Goal: Transaction & Acquisition: Purchase product/service

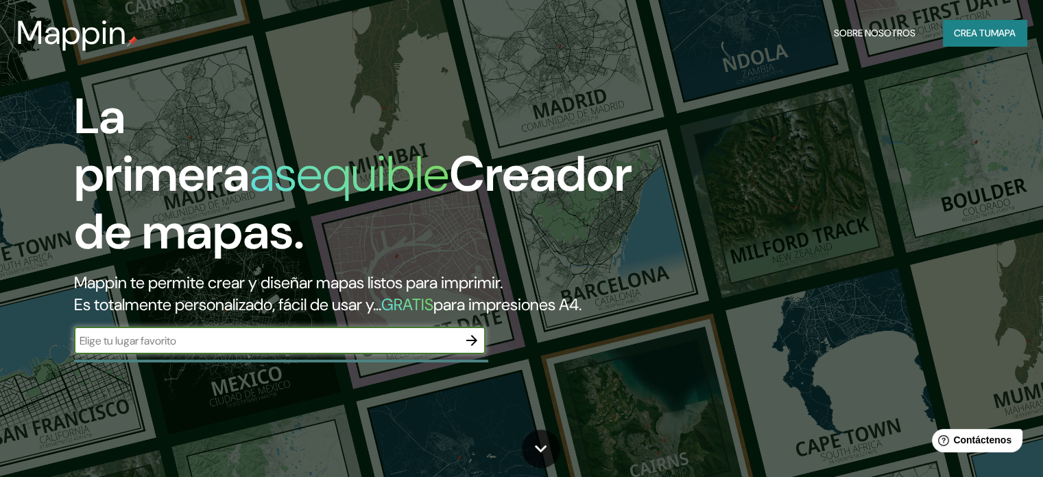
click at [370, 349] on input "text" at bounding box center [266, 341] width 384 height 16
type input "ate, [GEOGRAPHIC_DATA]"
click at [462, 354] on button "button" at bounding box center [471, 340] width 27 height 27
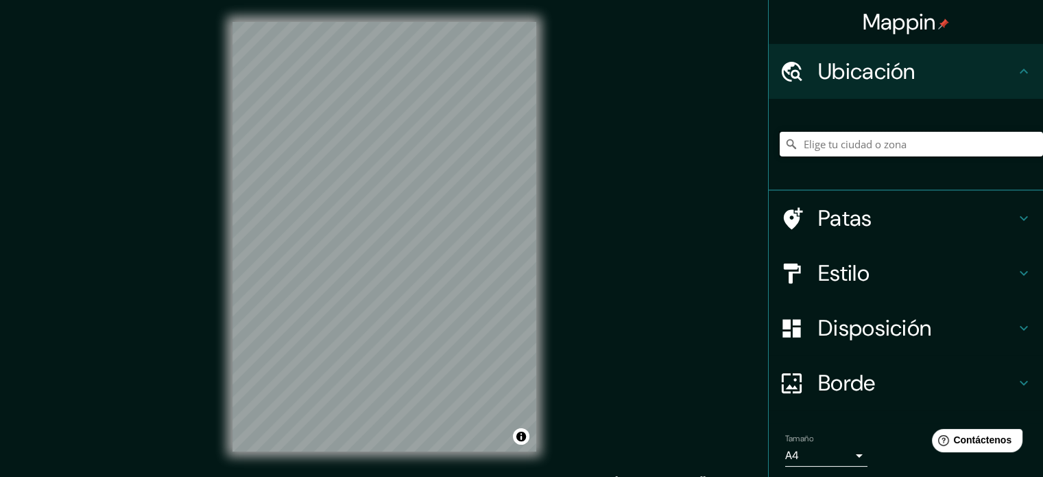
click at [839, 143] on input "Elige tu ciudad o zona" at bounding box center [911, 144] width 263 height 25
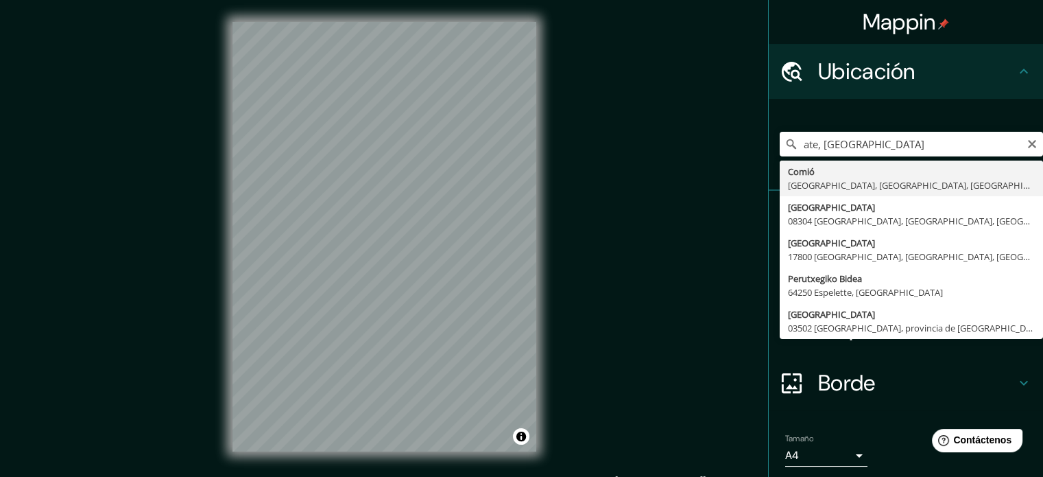
type input "Ate, [GEOGRAPHIC_DATA], [GEOGRAPHIC_DATA], [GEOGRAPHIC_DATA]"
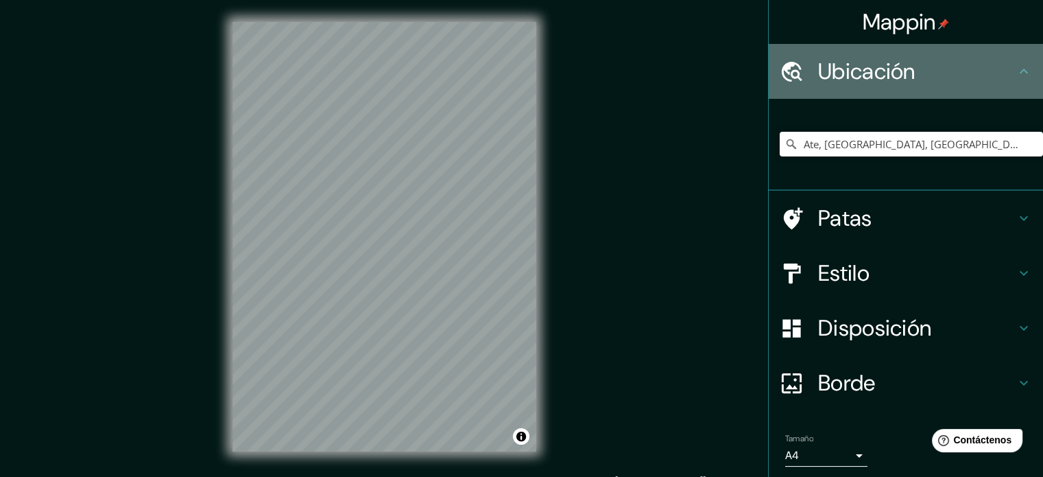
click at [992, 78] on h4 "Ubicación" at bounding box center [917, 71] width 198 height 27
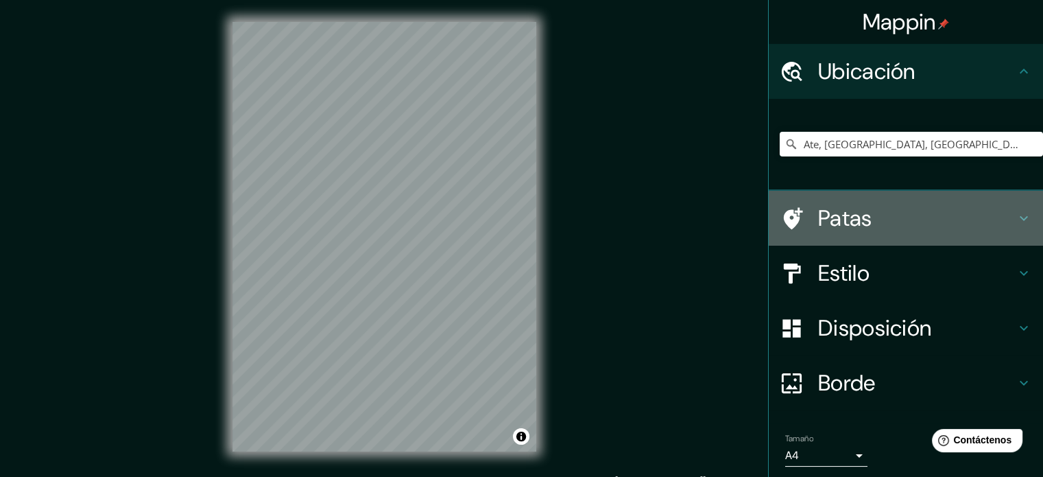
click at [899, 219] on h4 "Patas" at bounding box center [917, 217] width 198 height 27
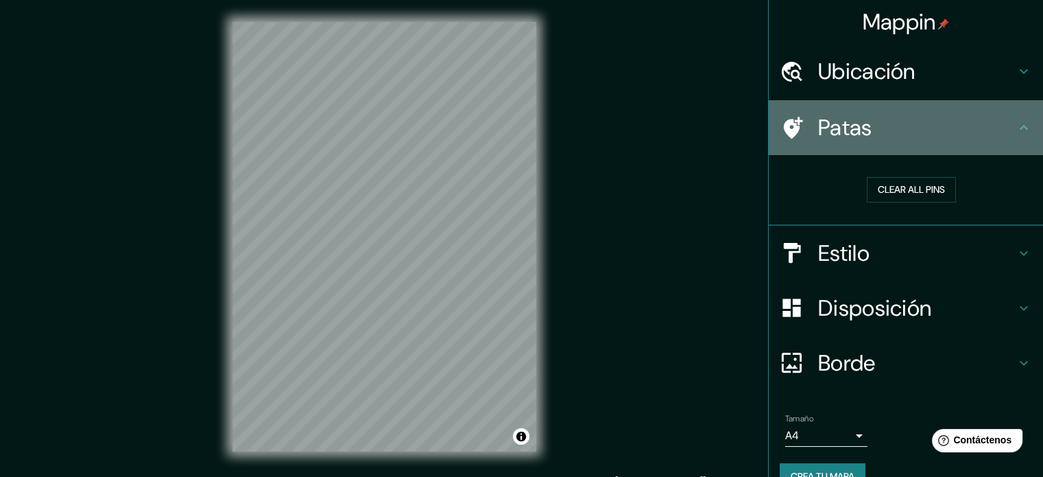
click at [938, 138] on h4 "Patas" at bounding box center [917, 127] width 198 height 27
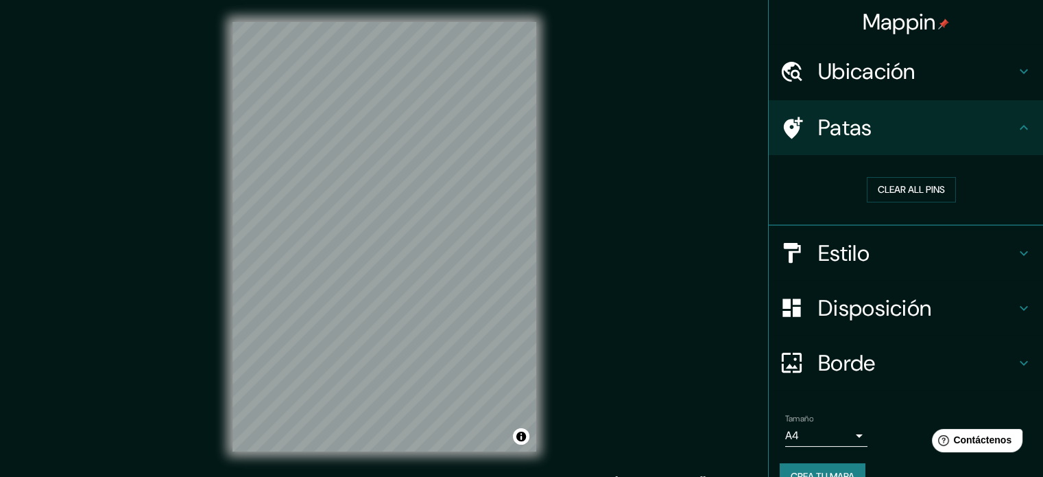
click at [880, 312] on font "Disposición" at bounding box center [874, 308] width 113 height 29
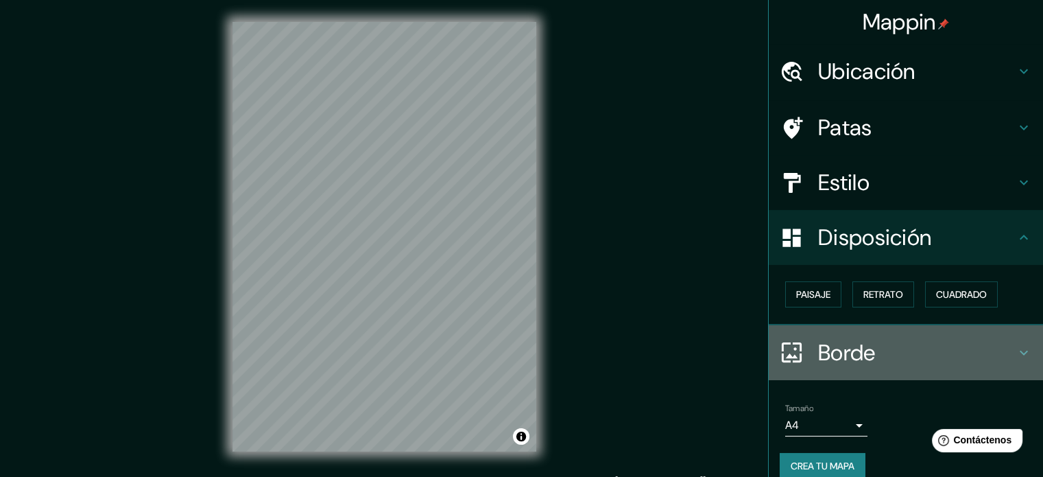
click at [860, 349] on font "Borde" at bounding box center [847, 352] width 58 height 29
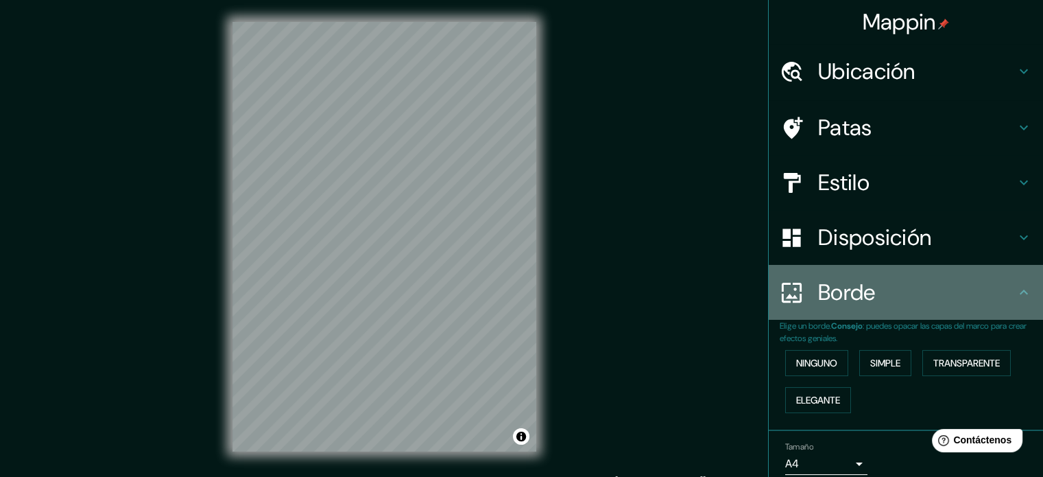
click at [880, 301] on h4 "Borde" at bounding box center [917, 292] width 198 height 27
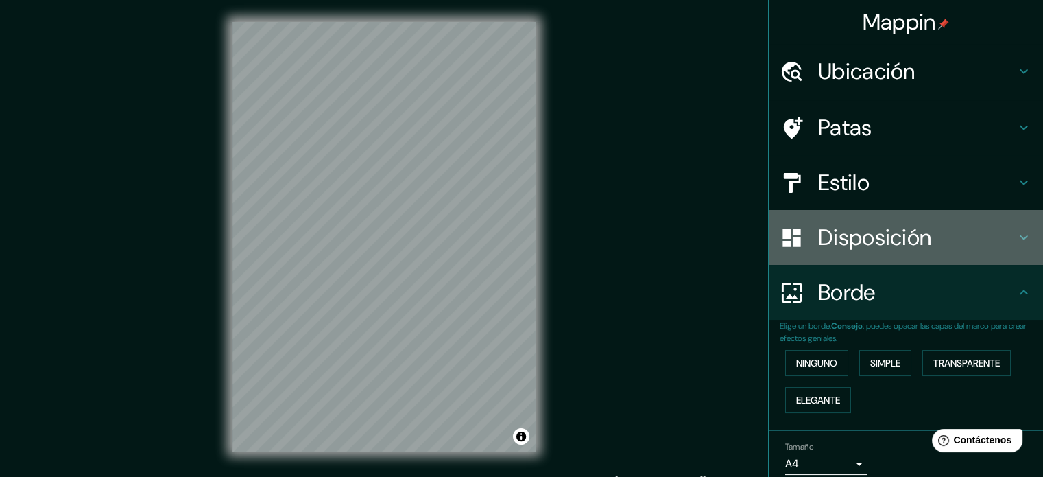
click at [892, 241] on font "Disposición" at bounding box center [874, 237] width 113 height 29
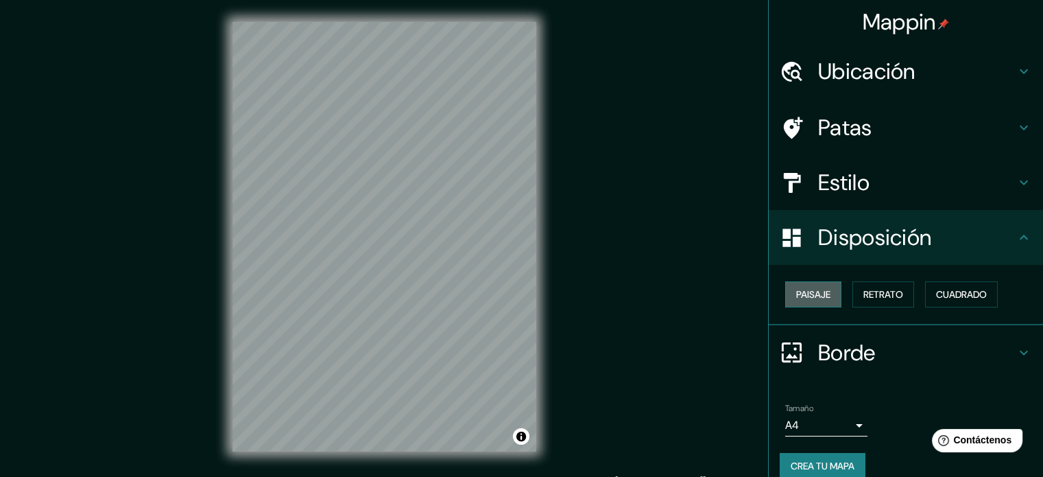
click at [815, 297] on font "Paisaje" at bounding box center [814, 294] width 34 height 12
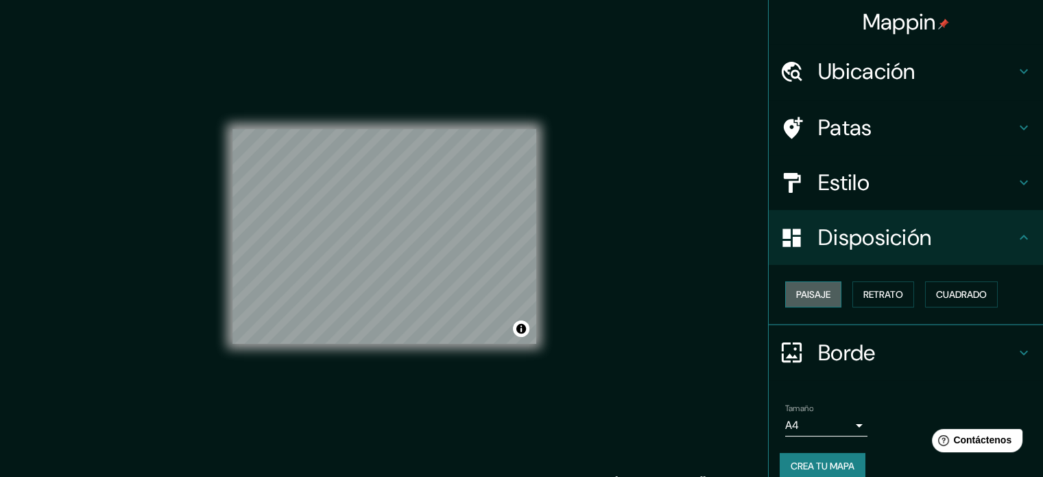
click at [815, 297] on font "Paisaje" at bounding box center [814, 294] width 34 height 12
click at [868, 290] on font "Retrato" at bounding box center [884, 294] width 40 height 12
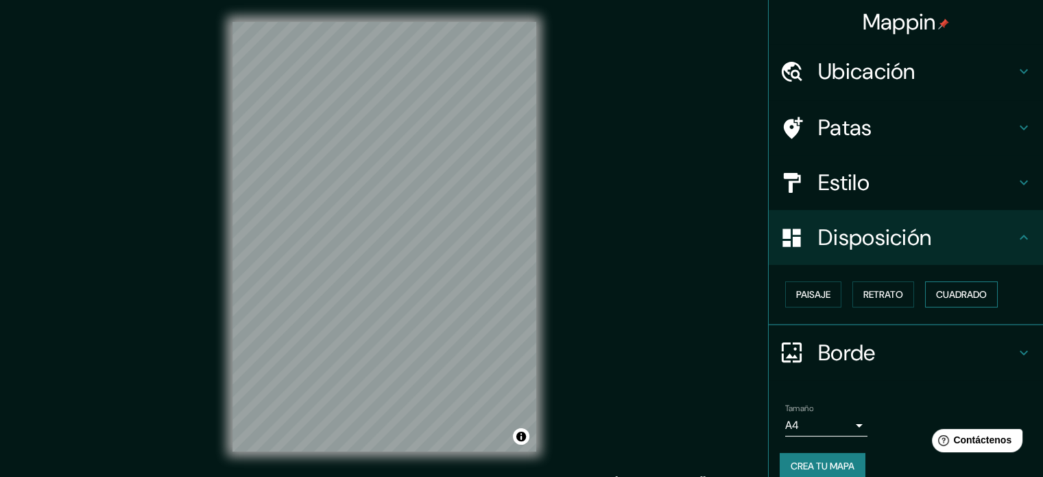
click at [936, 290] on font "Cuadrado" at bounding box center [961, 294] width 51 height 12
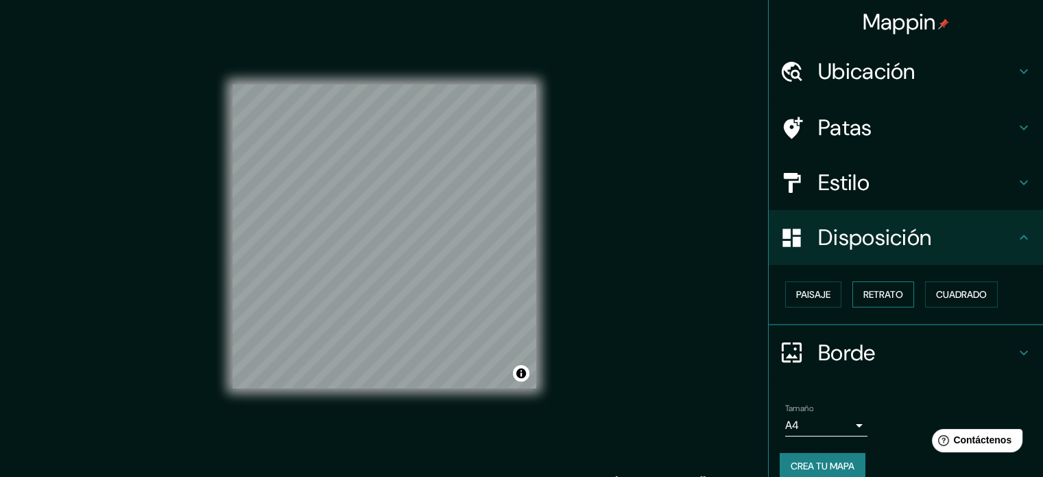
click at [886, 296] on font "Retrato" at bounding box center [884, 294] width 40 height 12
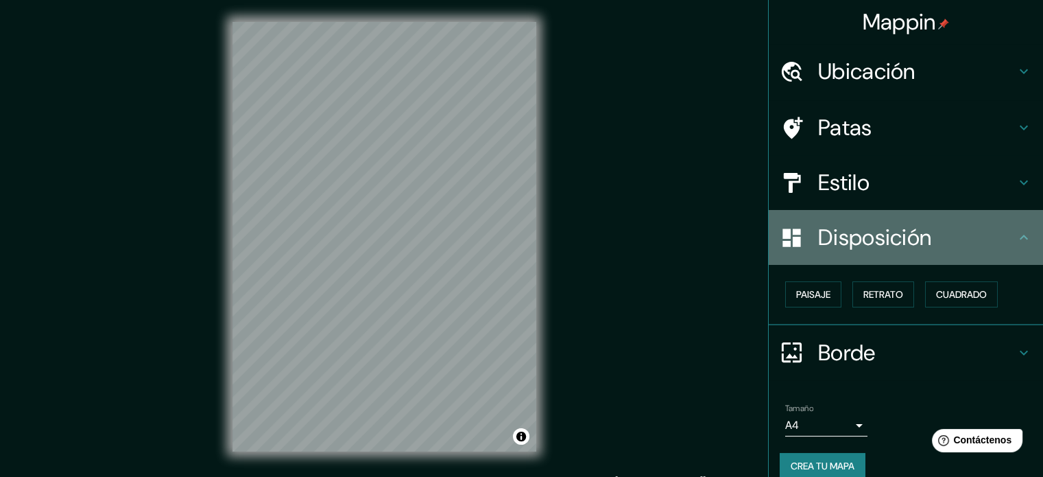
click at [889, 231] on font "Disposición" at bounding box center [874, 237] width 113 height 29
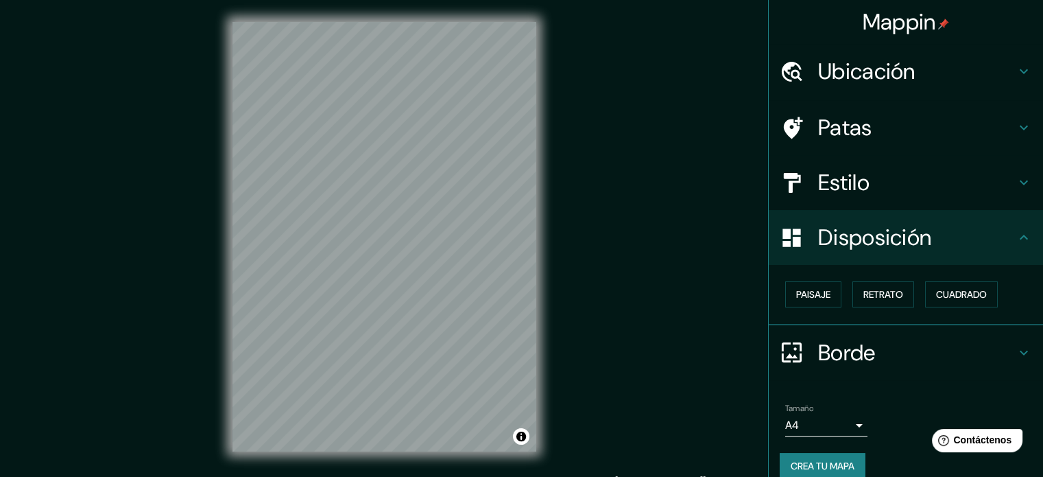
click at [785, 235] on icon at bounding box center [792, 238] width 24 height 24
click at [1016, 241] on icon at bounding box center [1024, 237] width 16 height 16
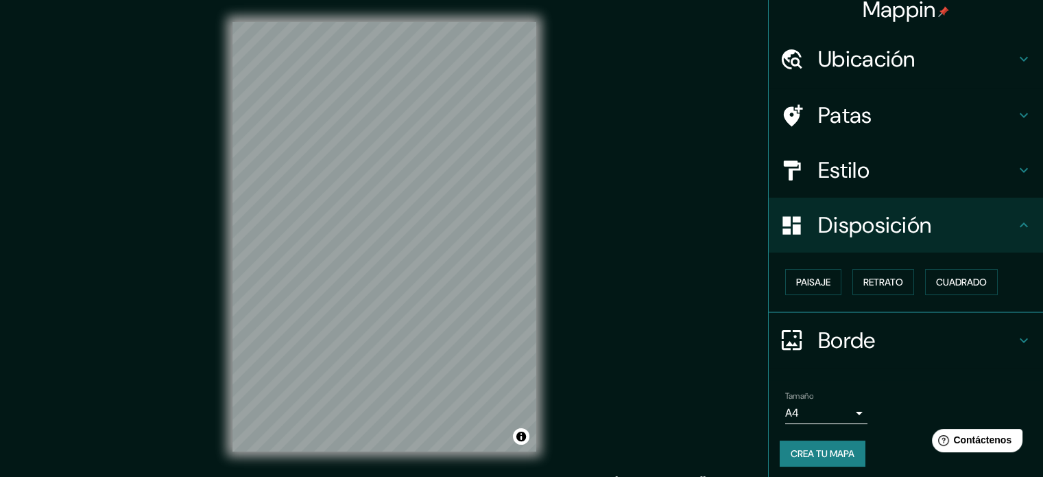
scroll to position [16, 0]
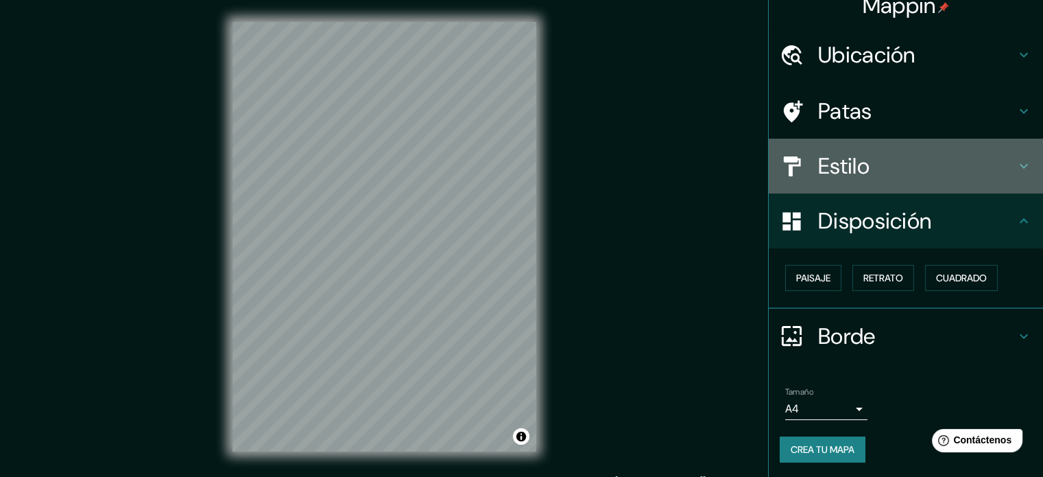
click at [845, 180] on font "Estilo" at bounding box center [843, 166] width 51 height 29
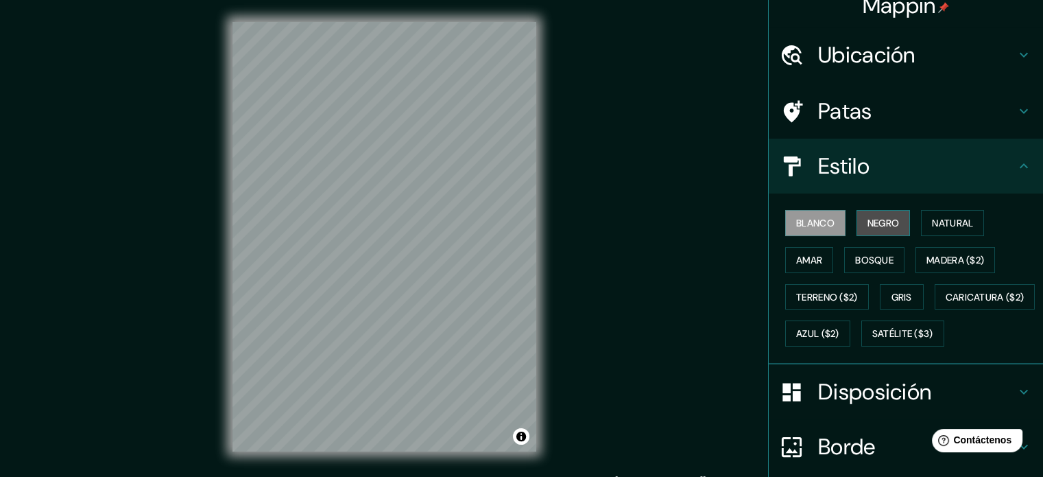
click at [875, 229] on font "Negro" at bounding box center [884, 223] width 32 height 18
click at [939, 218] on font "Natural" at bounding box center [952, 223] width 41 height 12
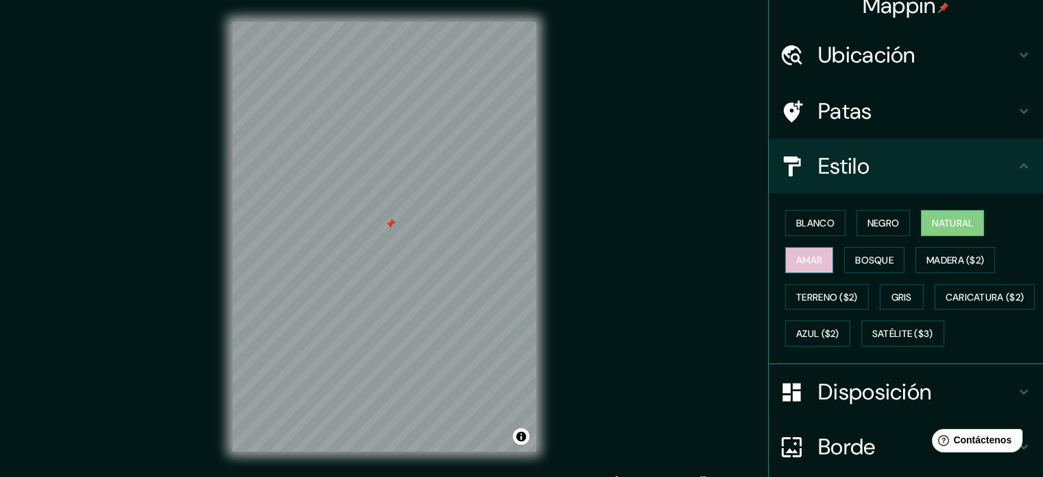
click at [811, 261] on font "Amar" at bounding box center [810, 260] width 26 height 12
click at [856, 257] on font "Bosque" at bounding box center [875, 260] width 38 height 12
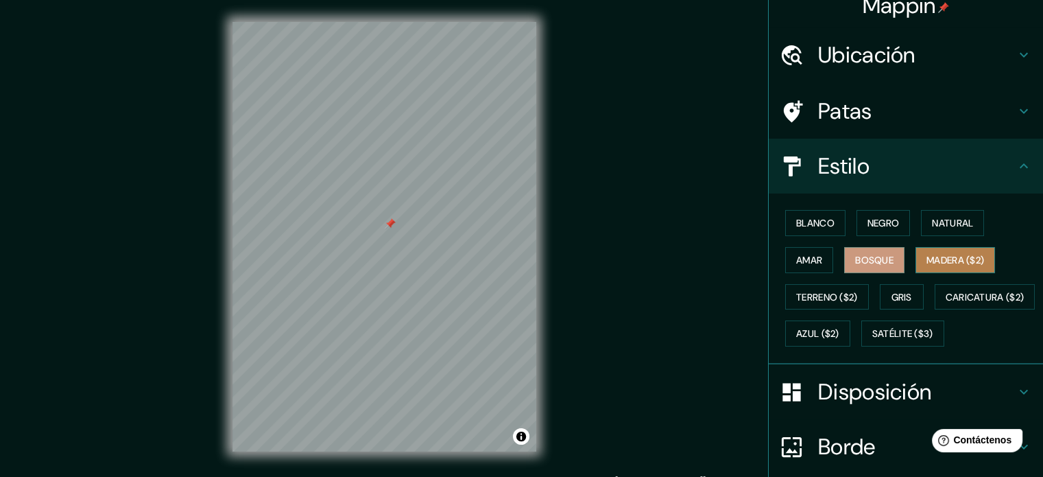
click at [948, 255] on font "Madera ($2)" at bounding box center [956, 260] width 58 height 12
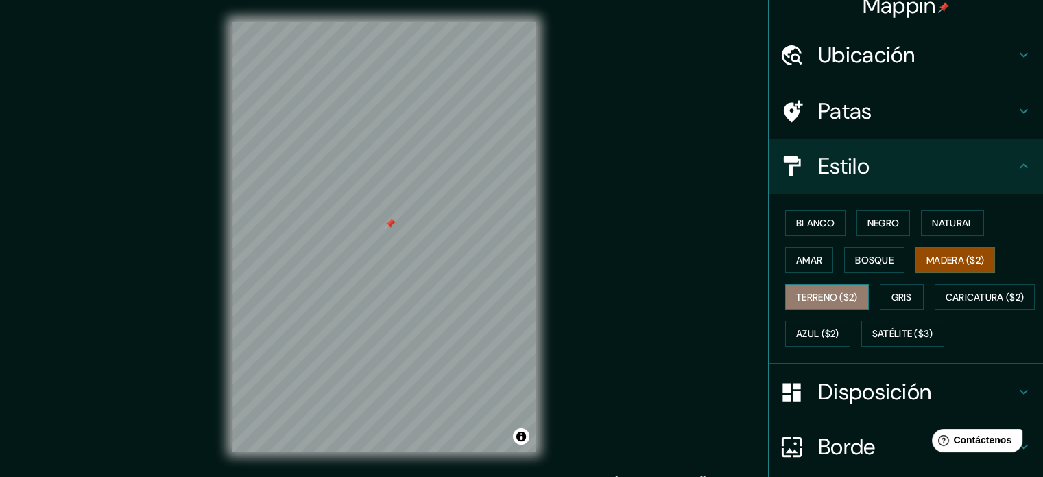
click at [840, 293] on font "Terreno ($2)" at bounding box center [828, 297] width 62 height 12
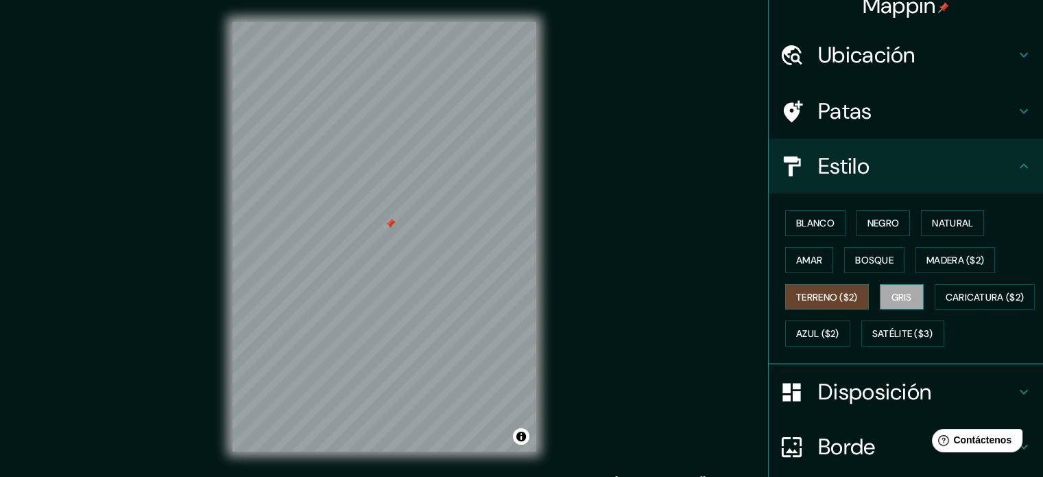
click at [892, 293] on font "Gris" at bounding box center [902, 297] width 21 height 12
click at [946, 303] on font "Caricatura ($2)" at bounding box center [985, 297] width 79 height 12
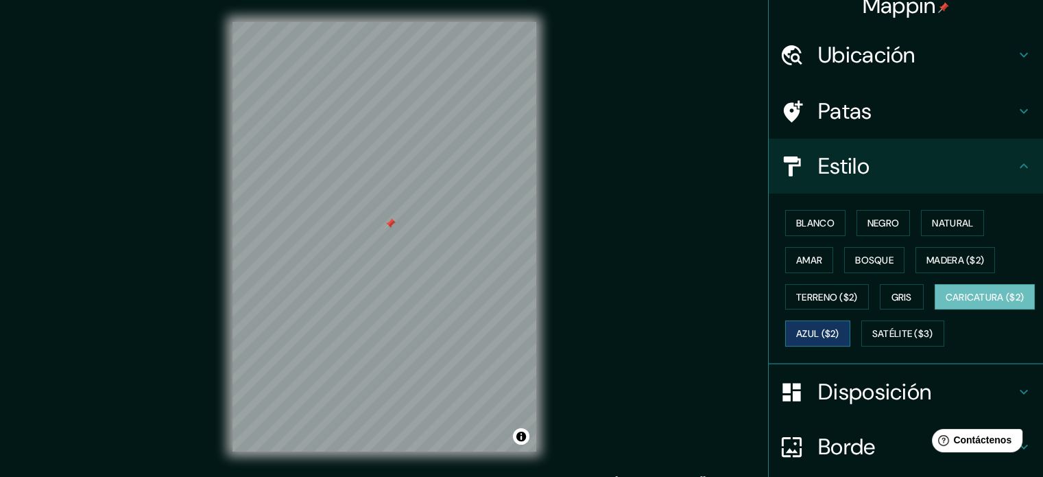
click at [840, 325] on font "Azul ($2)" at bounding box center [818, 334] width 43 height 18
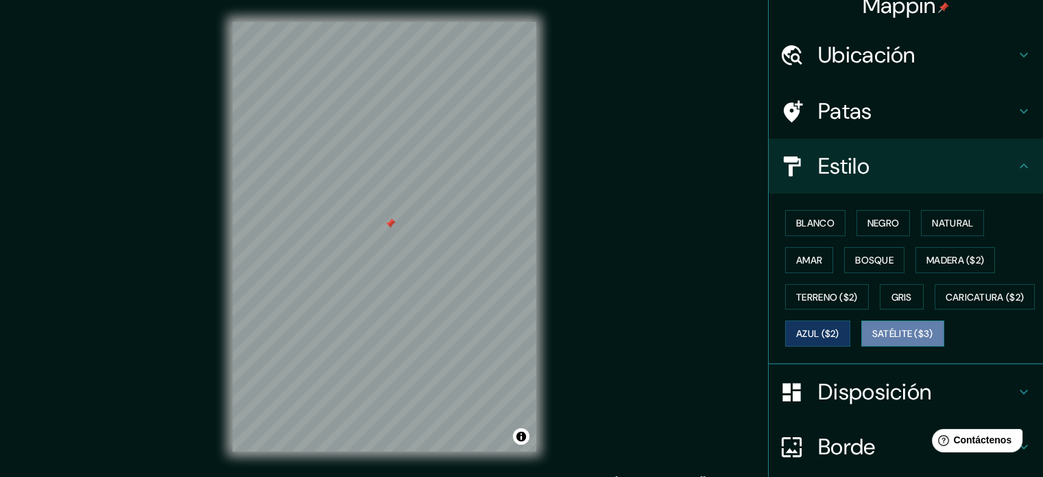
click at [862, 346] on button "Satélite ($3)" at bounding box center [903, 333] width 83 height 26
click at [804, 224] on font "Blanco" at bounding box center [816, 223] width 38 height 12
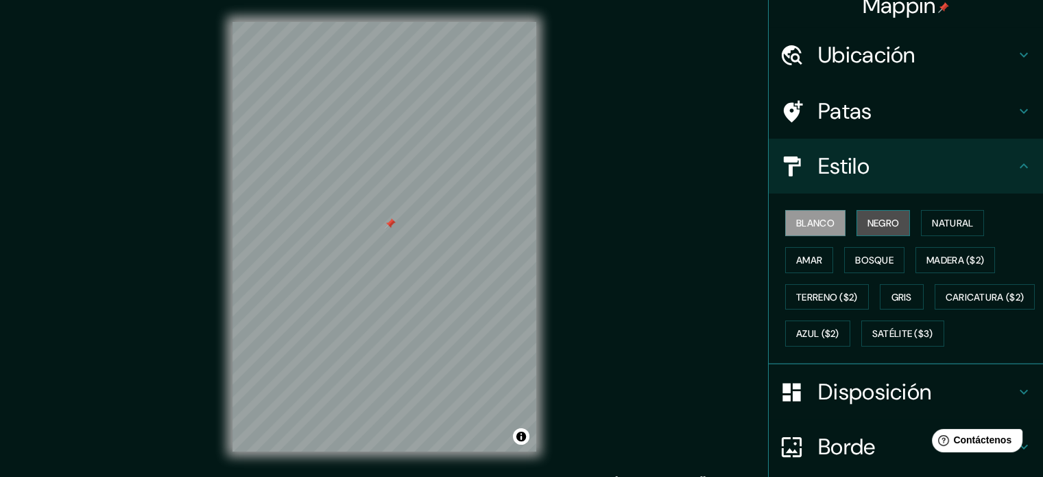
click at [870, 224] on font "Negro" at bounding box center [884, 223] width 32 height 12
click at [925, 231] on button "Natural" at bounding box center [952, 223] width 63 height 26
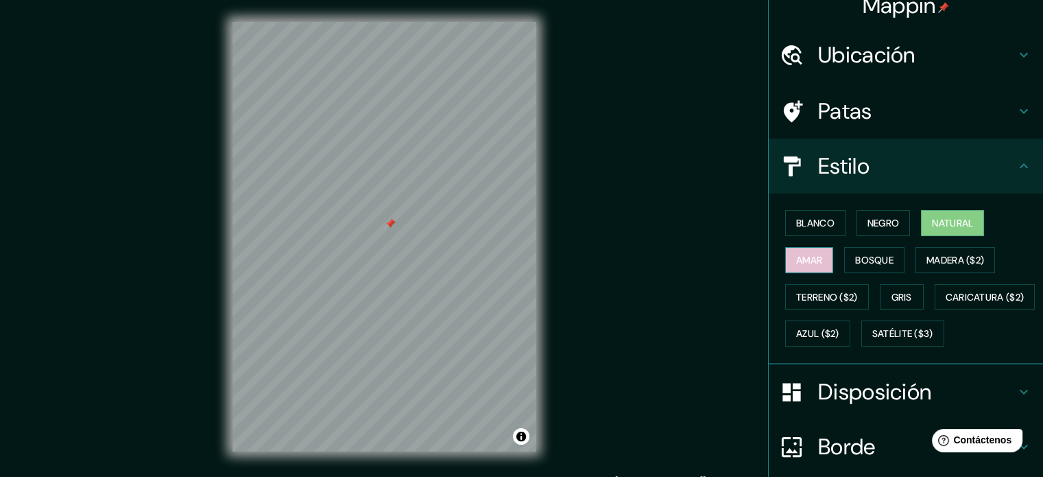
click at [805, 249] on button "Amar" at bounding box center [810, 260] width 48 height 26
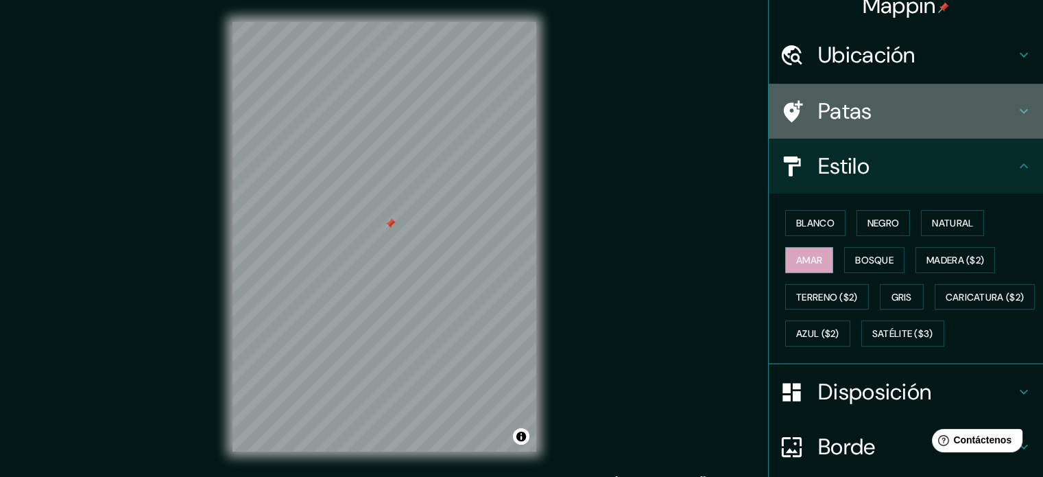
click at [880, 120] on h4 "Patas" at bounding box center [917, 110] width 198 height 27
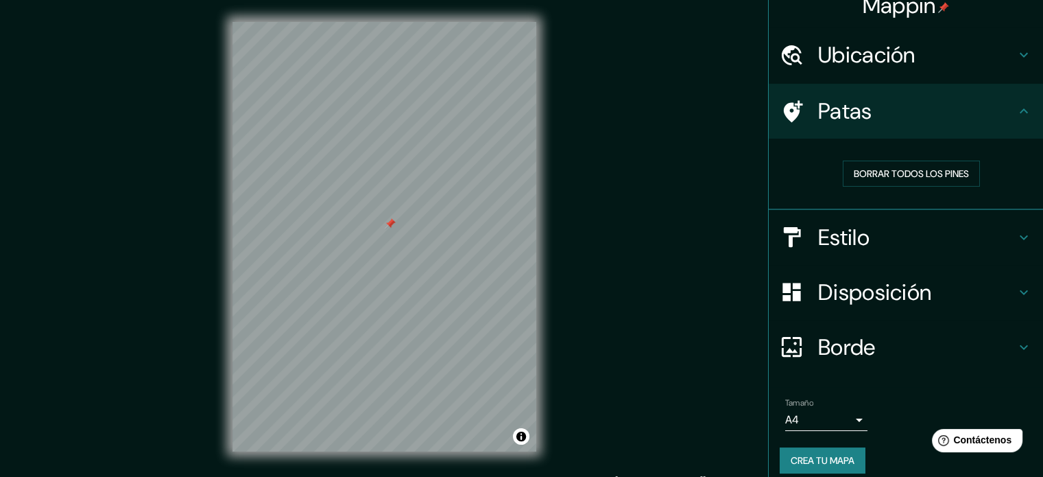
click at [880, 120] on h4 "Patas" at bounding box center [917, 110] width 198 height 27
click at [851, 279] on font "Disposición" at bounding box center [874, 292] width 113 height 29
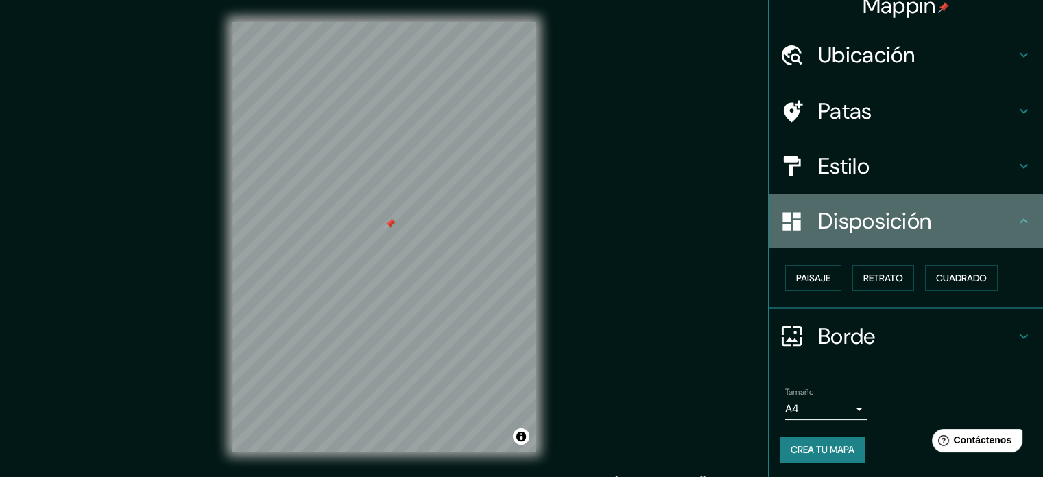
click at [887, 235] on div "Disposición" at bounding box center [906, 220] width 274 height 55
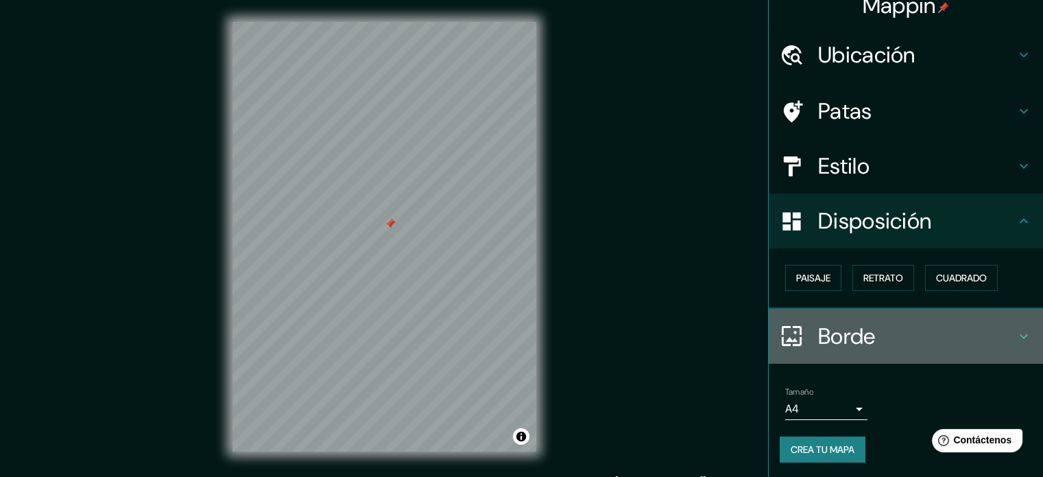
click at [853, 342] on font "Borde" at bounding box center [847, 336] width 58 height 29
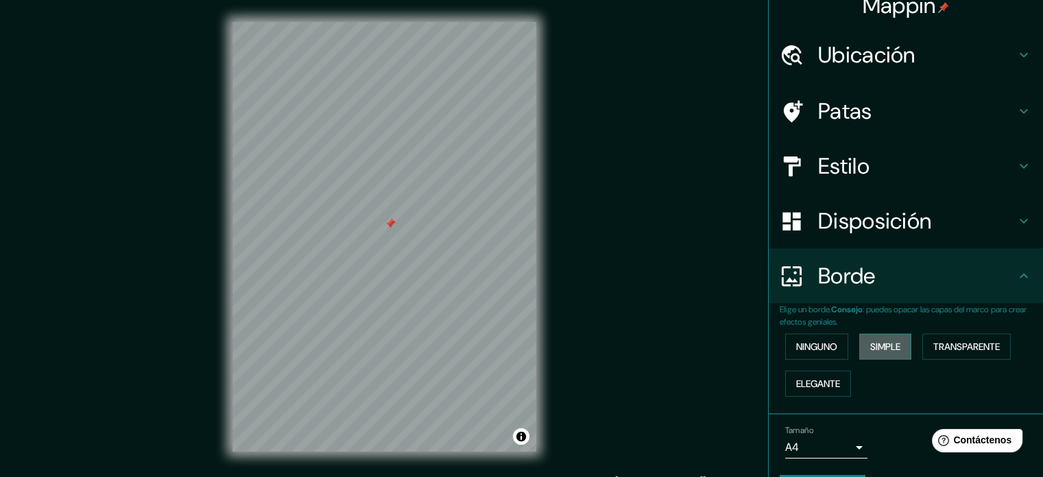
click at [871, 342] on font "Simple" at bounding box center [886, 346] width 30 height 12
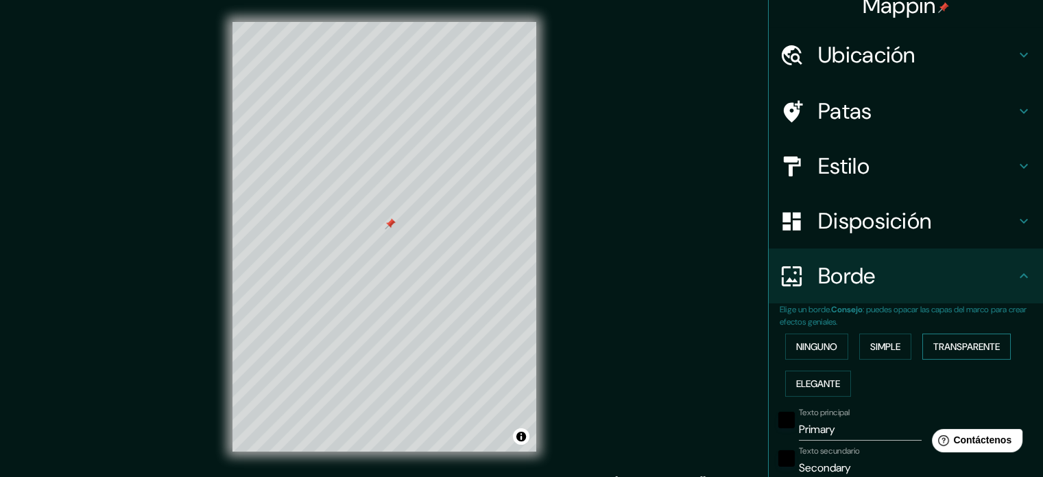
click at [950, 345] on font "Transparente" at bounding box center [967, 346] width 67 height 12
click at [815, 349] on font "Ninguno" at bounding box center [817, 346] width 41 height 12
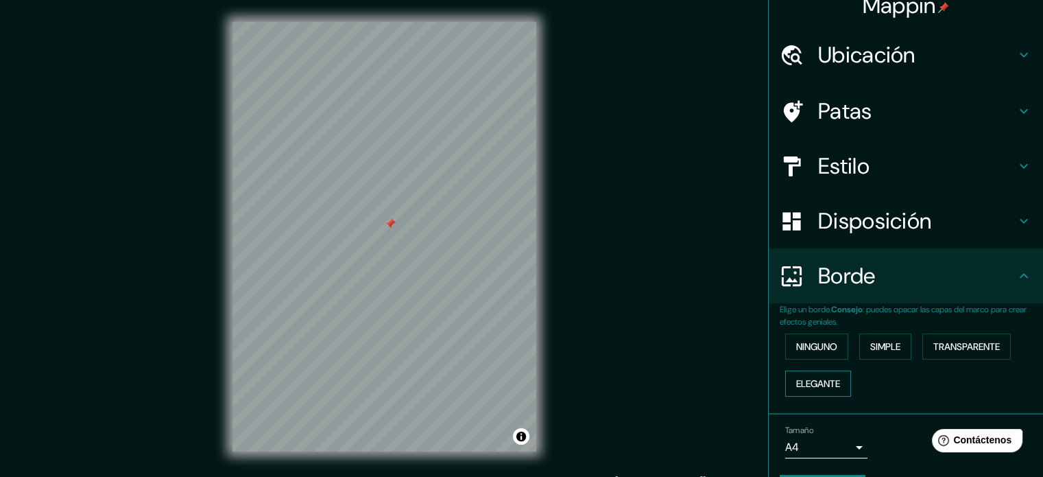
click at [827, 386] on font "Elegante" at bounding box center [819, 383] width 44 height 12
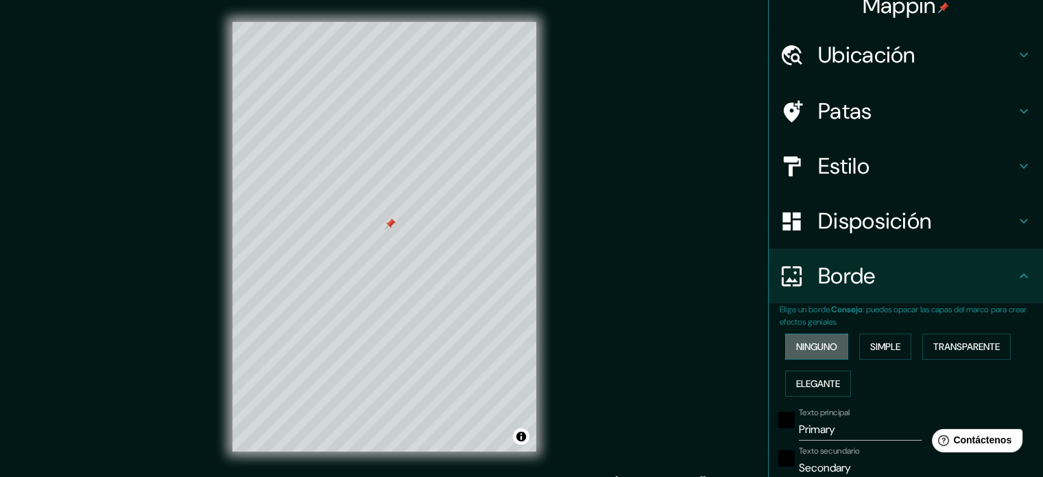
click at [810, 348] on font "Ninguno" at bounding box center [817, 346] width 41 height 12
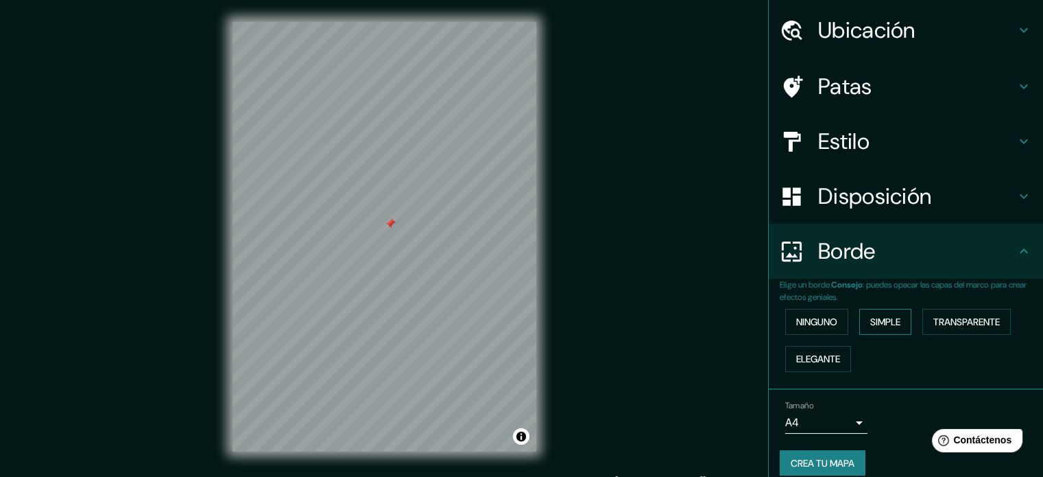
scroll to position [55, 0]
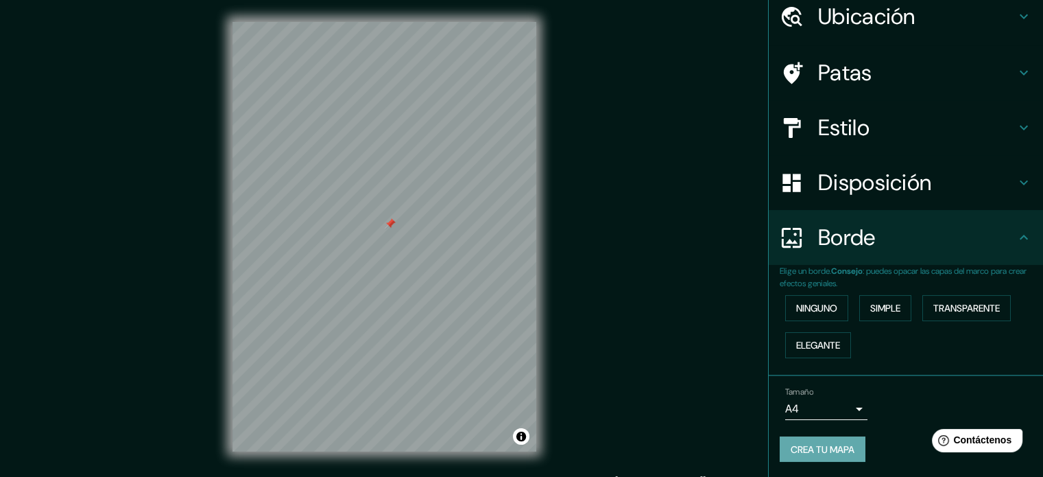
click at [829, 450] on font "Crea tu mapa" at bounding box center [823, 449] width 64 height 12
click at [806, 440] on font "Crea tu mapa" at bounding box center [823, 449] width 64 height 18
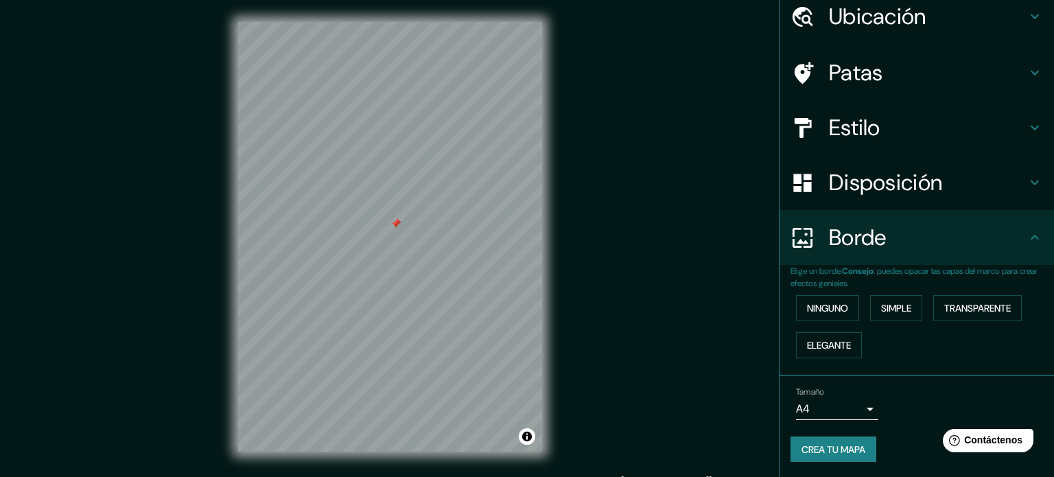
click at [832, 411] on body "Mappin Ubicación Ate, [GEOGRAPHIC_DATA], [GEOGRAPHIC_DATA], [GEOGRAPHIC_DATA] P…" at bounding box center [527, 238] width 1054 height 477
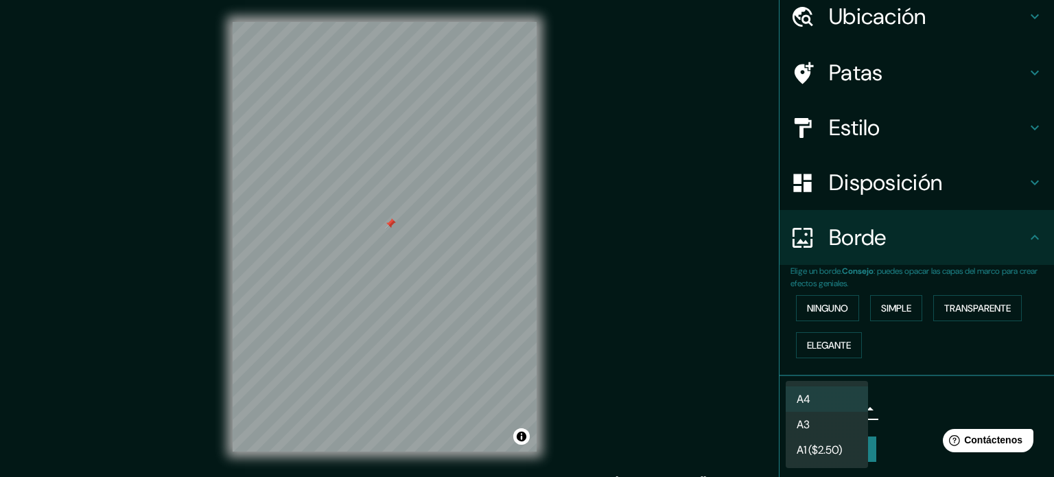
click at [827, 419] on li "A3" at bounding box center [827, 424] width 82 height 25
click at [838, 407] on body "Mappin Ubicación Ate, [GEOGRAPHIC_DATA], [GEOGRAPHIC_DATA], [GEOGRAPHIC_DATA] P…" at bounding box center [527, 238] width 1054 height 477
click at [840, 399] on li "A4" at bounding box center [827, 398] width 82 height 25
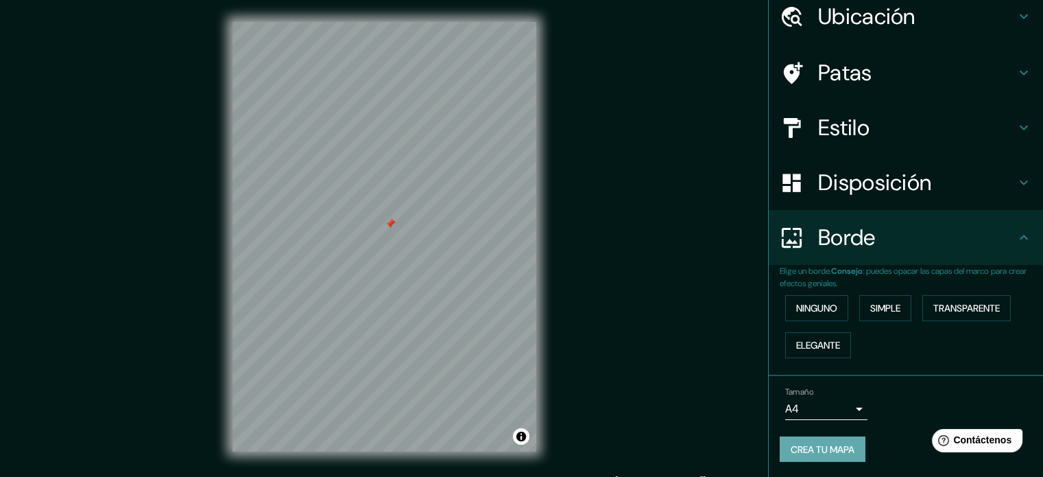
click at [815, 447] on font "Crea tu mapa" at bounding box center [823, 449] width 64 height 12
click at [900, 178] on font "Disposición" at bounding box center [874, 182] width 113 height 29
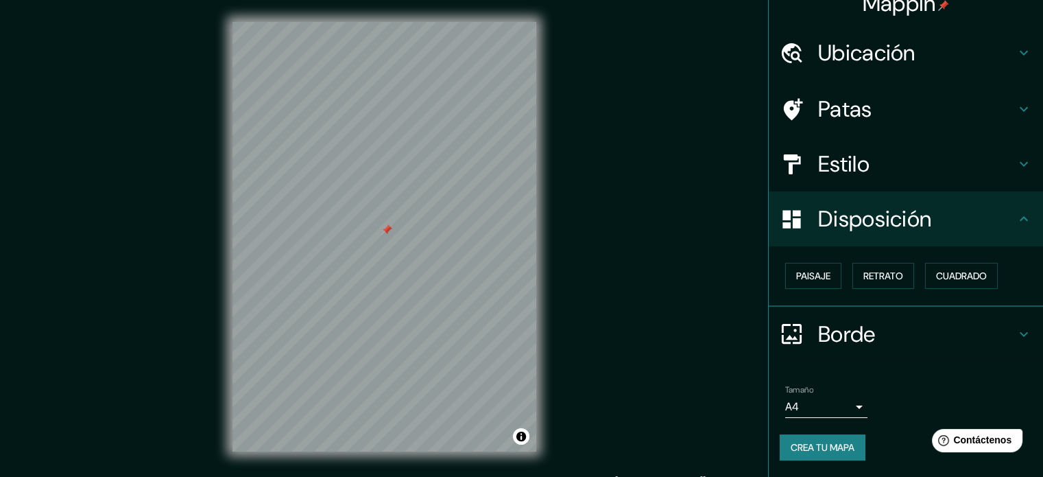
scroll to position [16, 0]
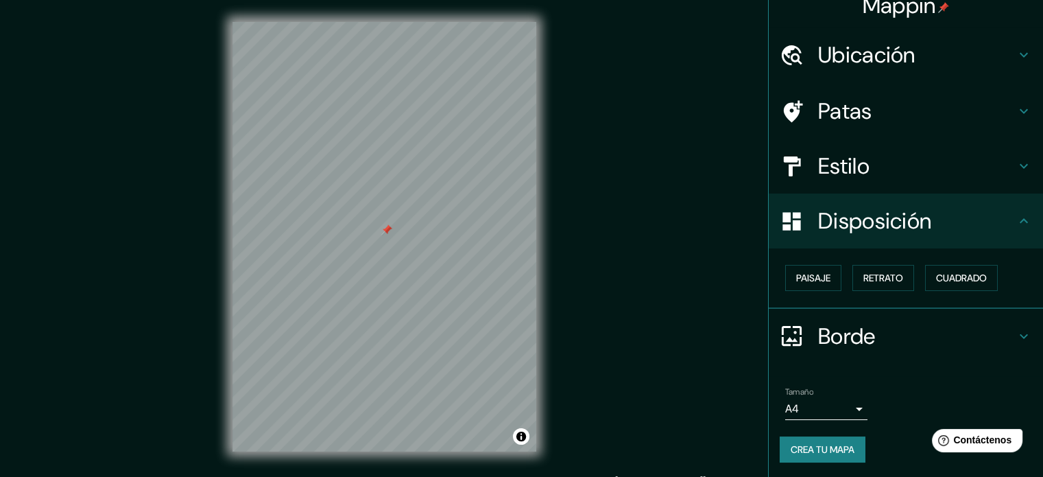
click at [880, 213] on font "Disposición" at bounding box center [874, 221] width 113 height 29
click at [906, 176] on h4 "Estilo" at bounding box center [917, 165] width 198 height 27
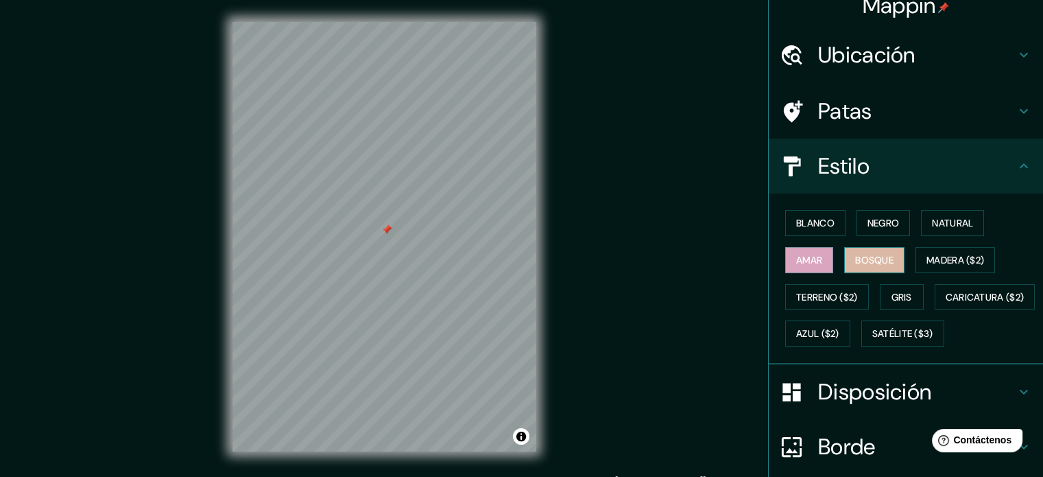
click at [864, 257] on font "Bosque" at bounding box center [875, 260] width 38 height 12
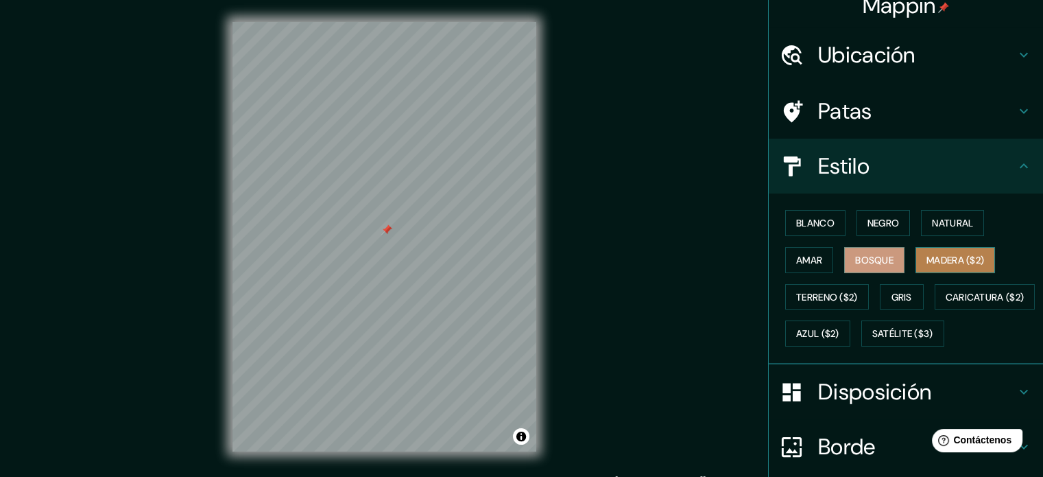
click at [916, 256] on button "Madera ($2)" at bounding box center [956, 260] width 80 height 26
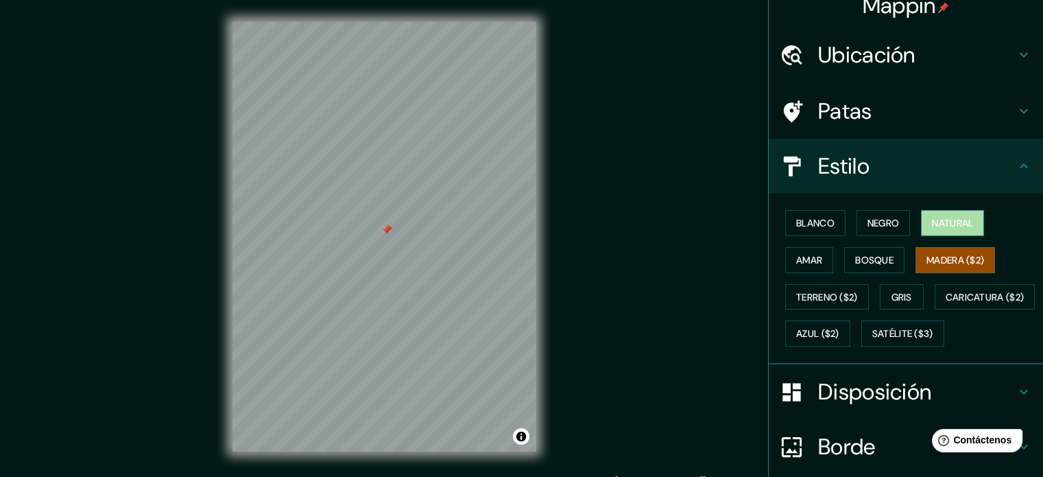
click at [941, 223] on font "Natural" at bounding box center [952, 223] width 41 height 12
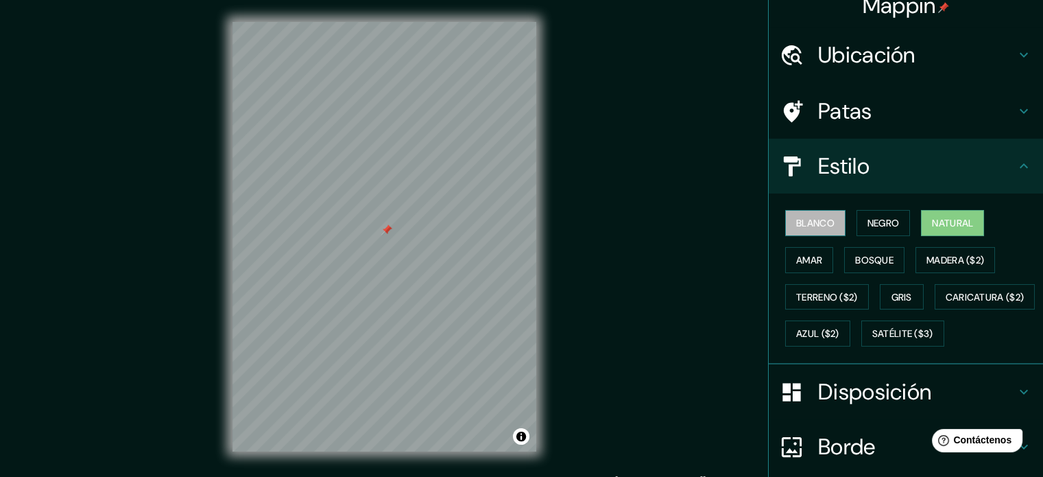
click at [801, 224] on font "Blanco" at bounding box center [816, 223] width 38 height 12
click at [857, 213] on button "Negro" at bounding box center [884, 223] width 54 height 26
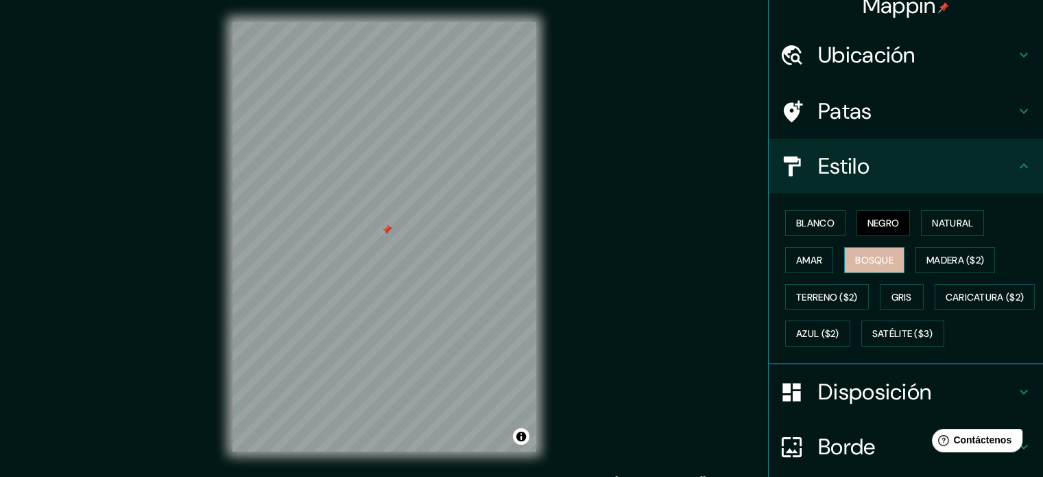
click at [878, 258] on font "Bosque" at bounding box center [875, 260] width 38 height 12
click at [796, 268] on button "Amar" at bounding box center [810, 260] width 48 height 26
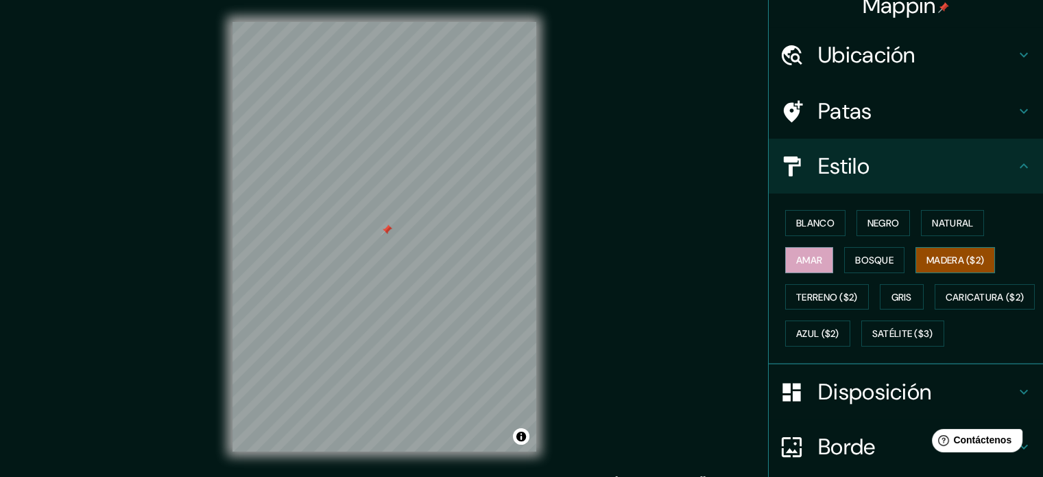
click at [950, 255] on font "Madera ($2)" at bounding box center [956, 260] width 58 height 12
click at [881, 296] on button "Gris" at bounding box center [902, 297] width 44 height 26
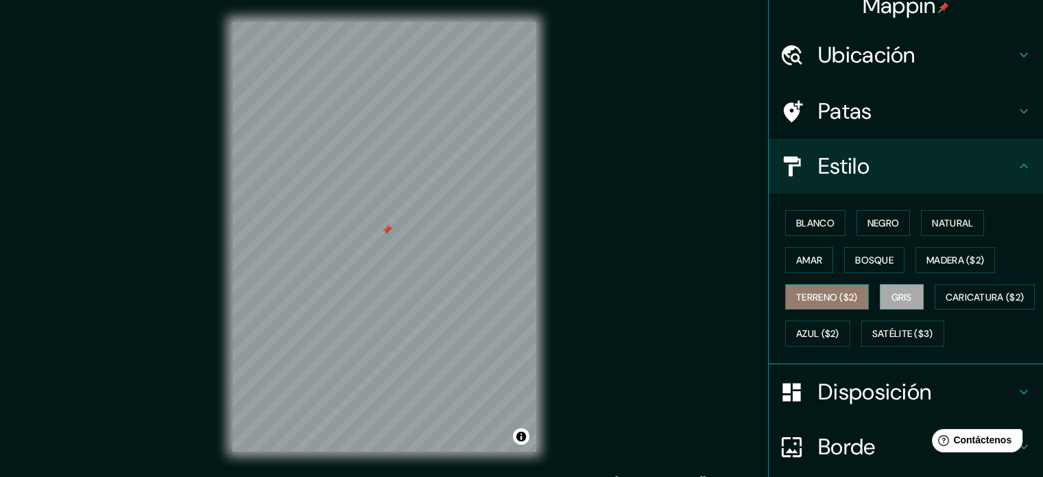
click at [834, 300] on font "Terreno ($2)" at bounding box center [828, 297] width 62 height 12
click at [892, 295] on font "Gris" at bounding box center [902, 297] width 21 height 12
click at [946, 303] on font "Caricatura ($2)" at bounding box center [985, 297] width 79 height 12
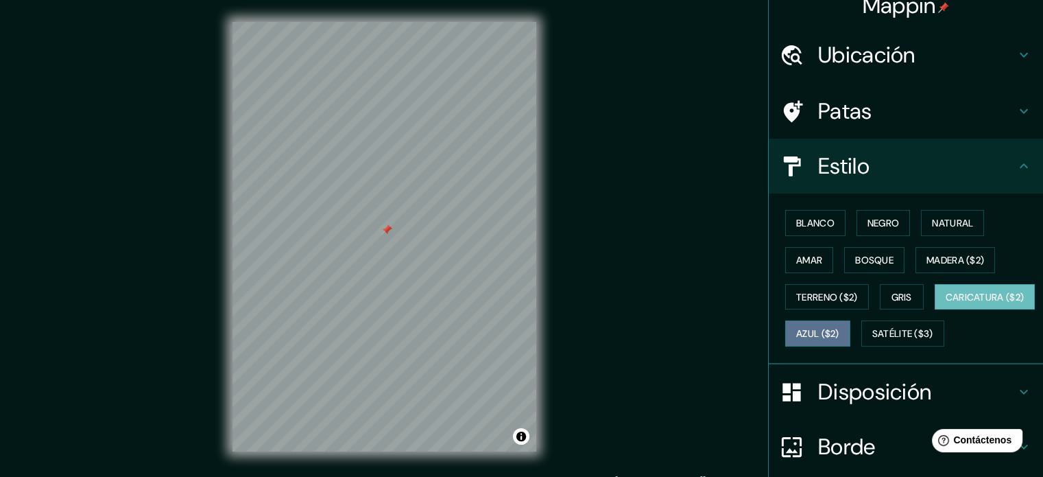
click at [840, 331] on font "Azul ($2)" at bounding box center [818, 334] width 43 height 12
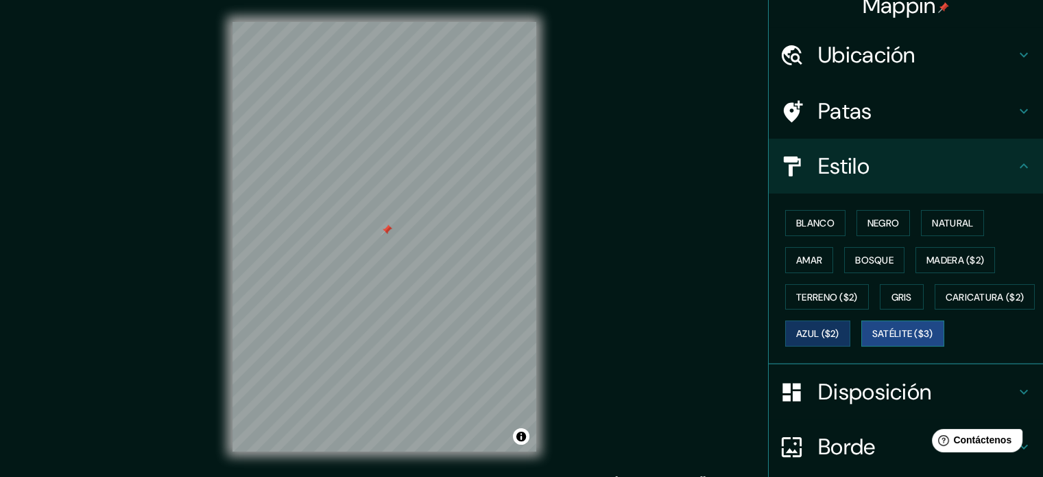
click at [873, 340] on font "Satélite ($3)" at bounding box center [903, 334] width 61 height 12
click at [877, 261] on font "Bosque" at bounding box center [875, 260] width 38 height 12
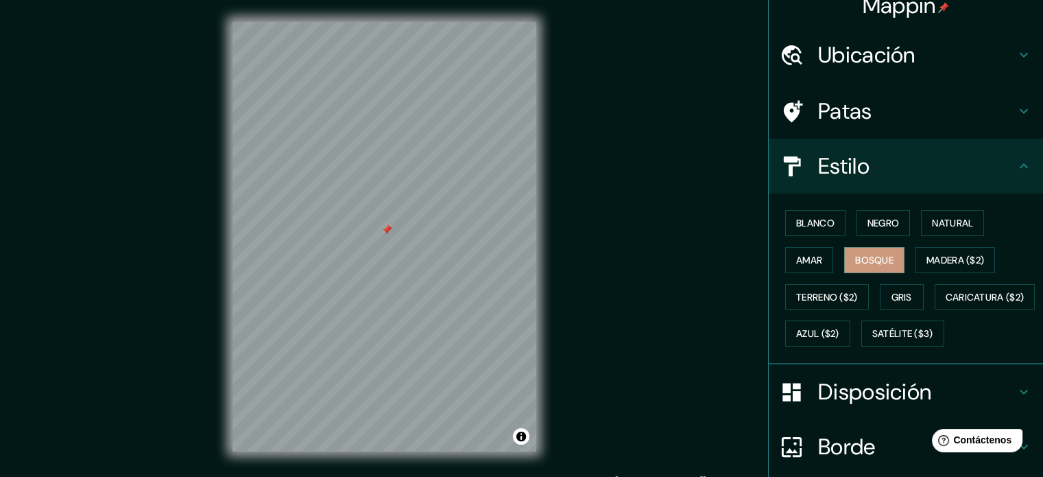
click at [830, 262] on div "Blanco Negro Natural Amar Bosque Madera ($2) Terreno ($2) Gris Caricatura ($2) …" at bounding box center [911, 278] width 263 height 148
click at [812, 264] on font "Amar" at bounding box center [810, 260] width 26 height 12
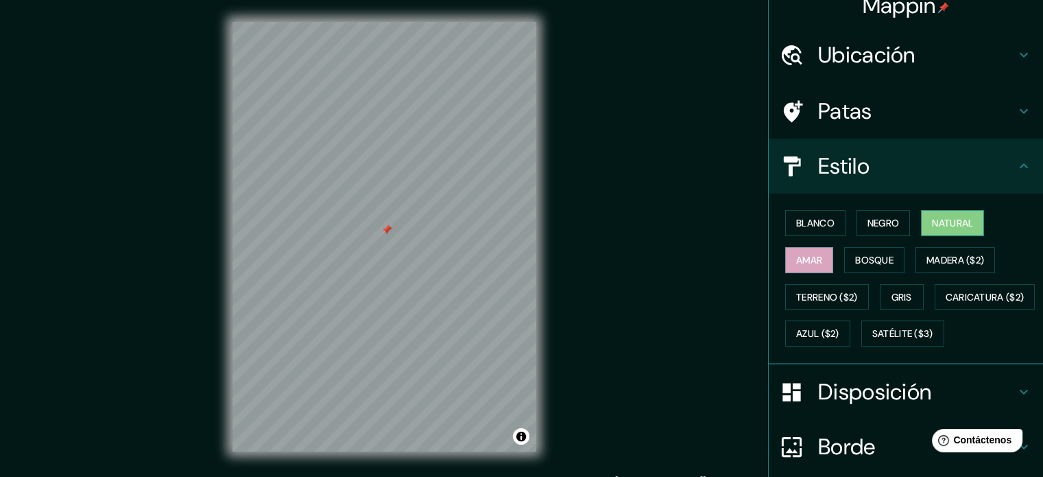
click at [939, 219] on font "Natural" at bounding box center [952, 223] width 41 height 12
click at [803, 257] on font "Amar" at bounding box center [810, 260] width 26 height 12
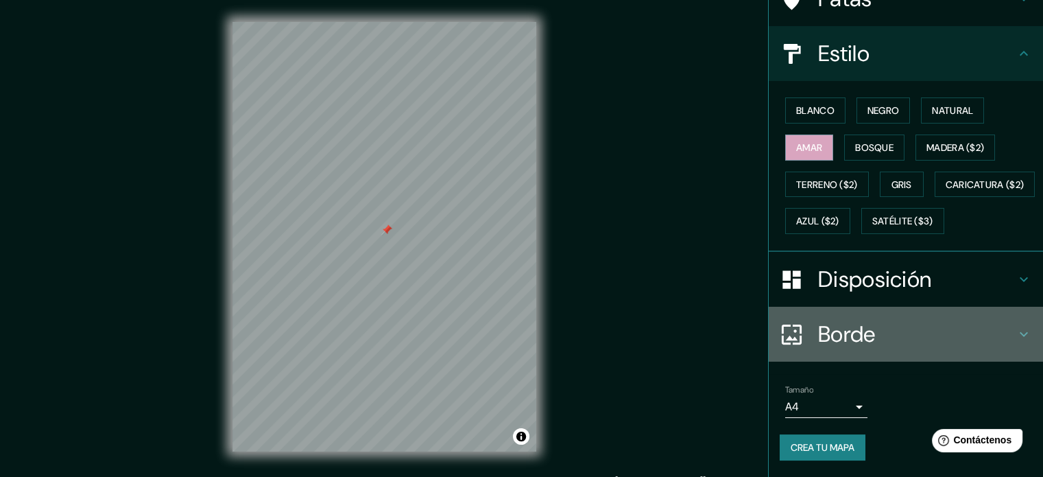
click at [832, 354] on div "Borde" at bounding box center [906, 334] width 274 height 55
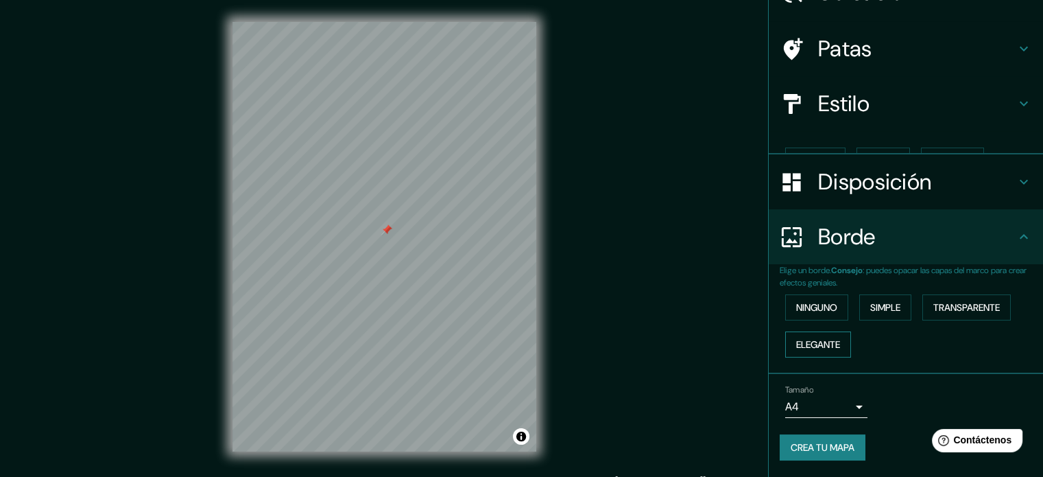
scroll to position [55, 0]
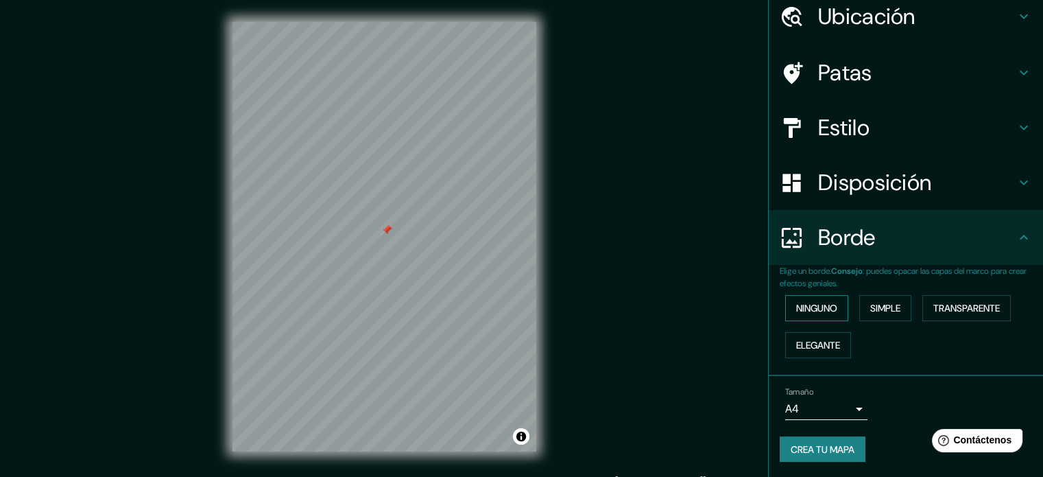
click at [825, 307] on font "Ninguno" at bounding box center [817, 308] width 41 height 12
click at [871, 305] on font "Simple" at bounding box center [886, 308] width 30 height 12
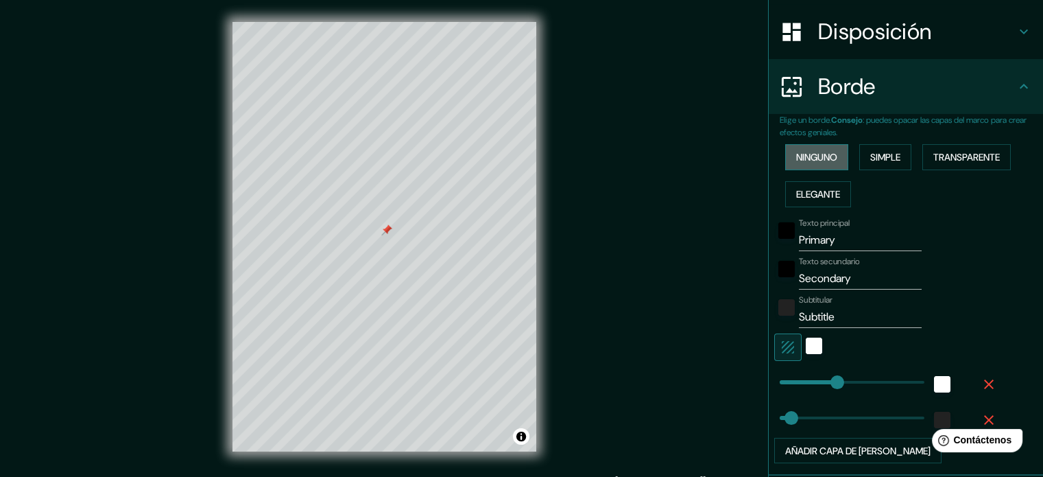
click at [823, 162] on font "Ninguno" at bounding box center [817, 157] width 41 height 12
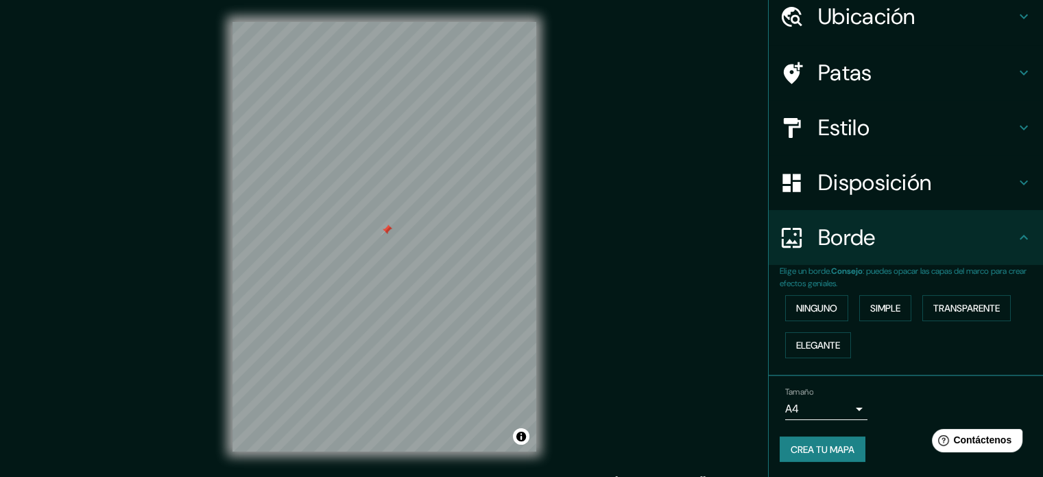
scroll to position [18, 0]
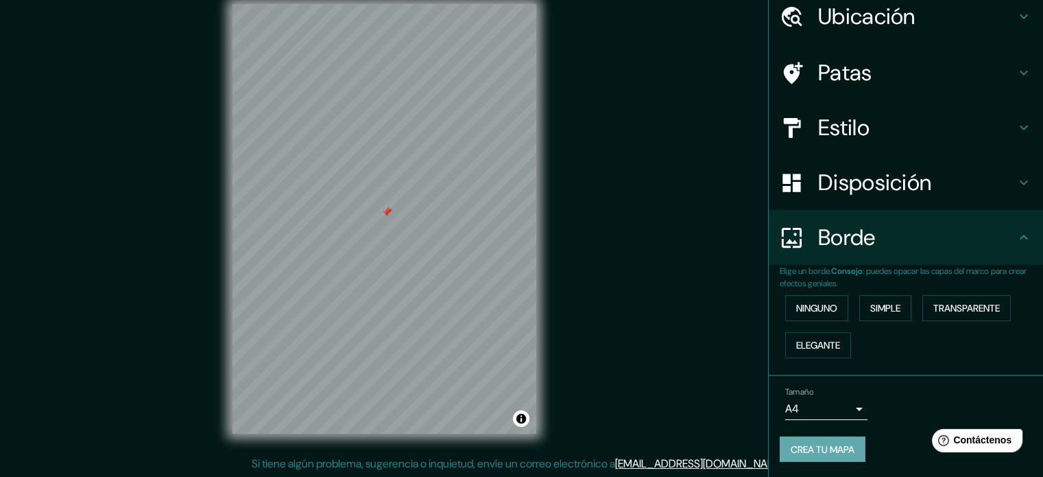
click at [797, 443] on font "Crea tu mapa" at bounding box center [823, 449] width 64 height 12
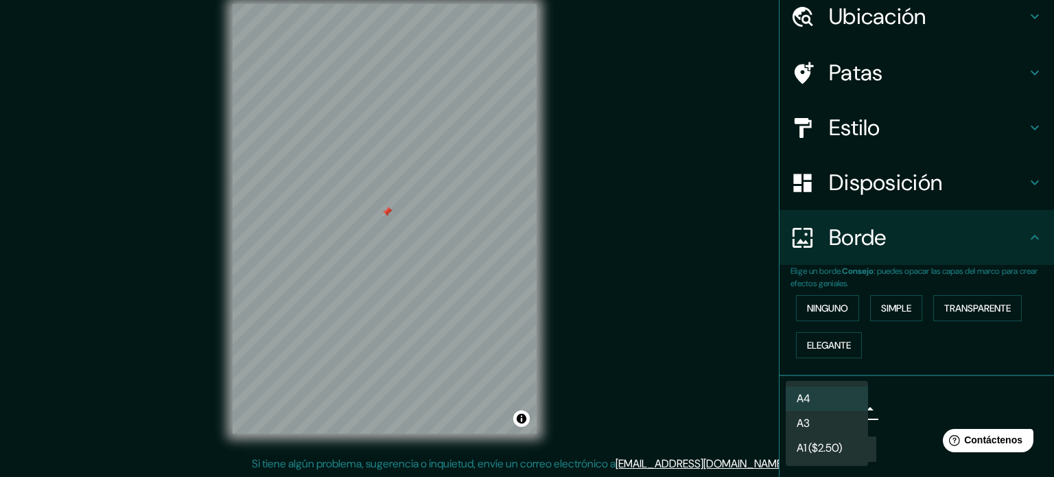
click at [825, 402] on body "Mappin Ubicación Ate, [GEOGRAPHIC_DATA], [GEOGRAPHIC_DATA], [GEOGRAPHIC_DATA] P…" at bounding box center [527, 220] width 1054 height 477
click at [906, 407] on div at bounding box center [527, 238] width 1054 height 477
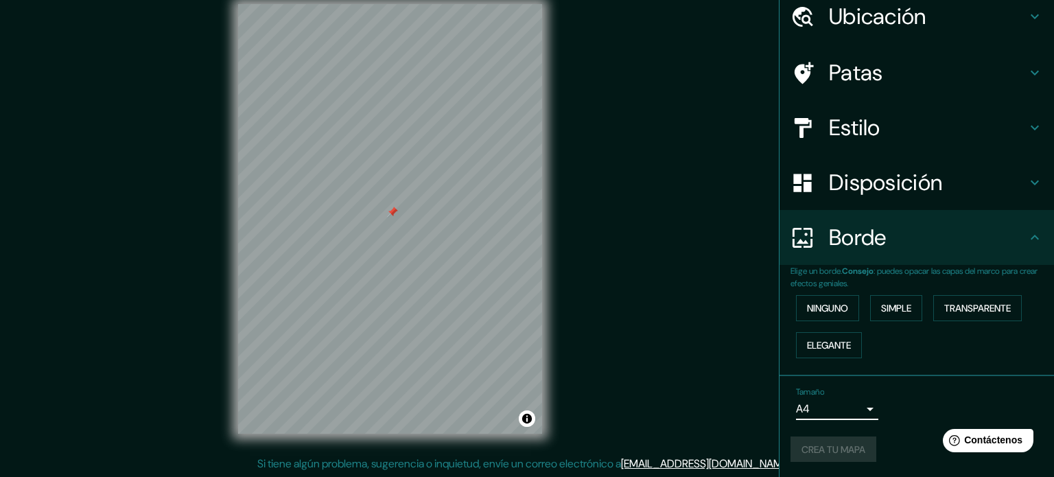
click at [828, 403] on body "Mappin Ubicación Ate, [GEOGRAPHIC_DATA], [GEOGRAPHIC_DATA], [GEOGRAPHIC_DATA] P…" at bounding box center [527, 220] width 1054 height 477
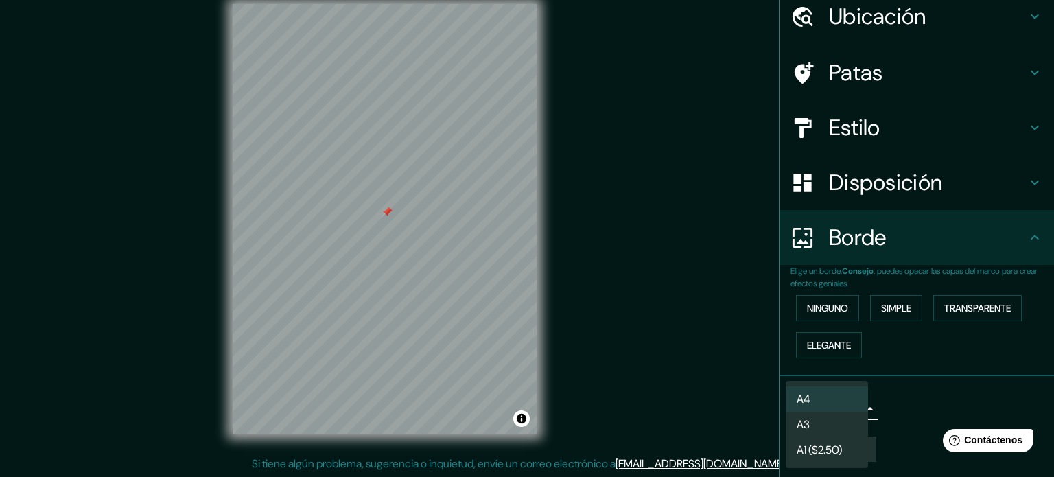
click at [818, 425] on li "A3" at bounding box center [827, 424] width 82 height 25
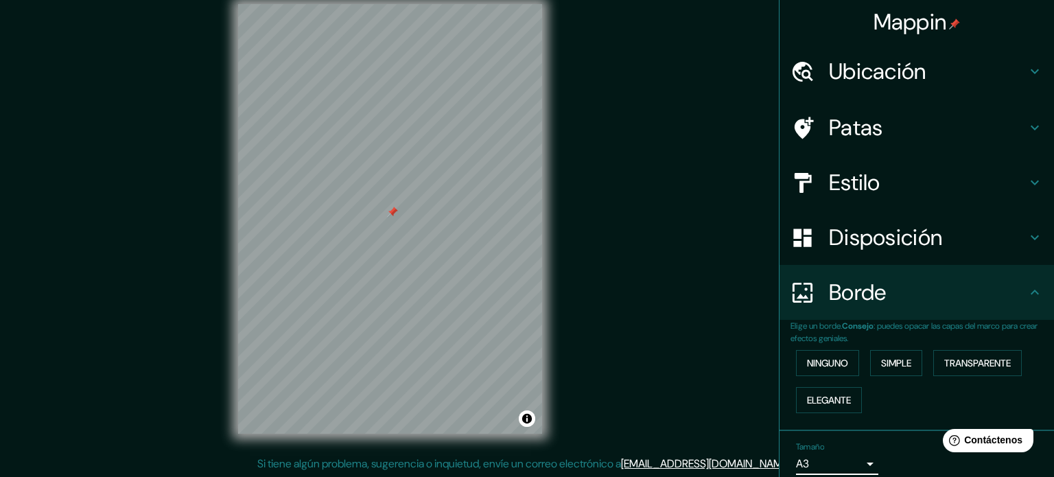
click at [807, 459] on body "Mappin Ubicación Ate, [GEOGRAPHIC_DATA], [GEOGRAPHIC_DATA], [GEOGRAPHIC_DATA] P…" at bounding box center [527, 220] width 1054 height 477
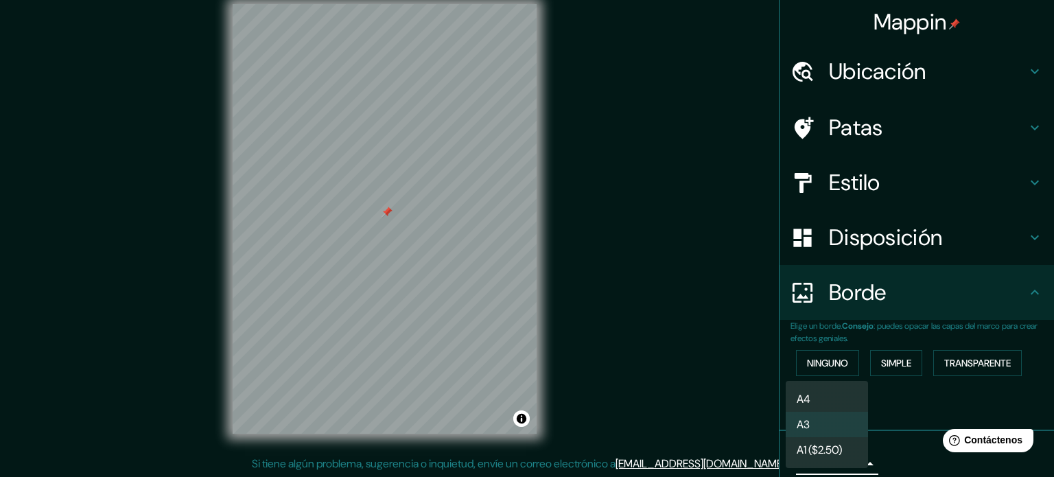
click at [812, 394] on li "A4" at bounding box center [827, 398] width 82 height 25
type input "single"
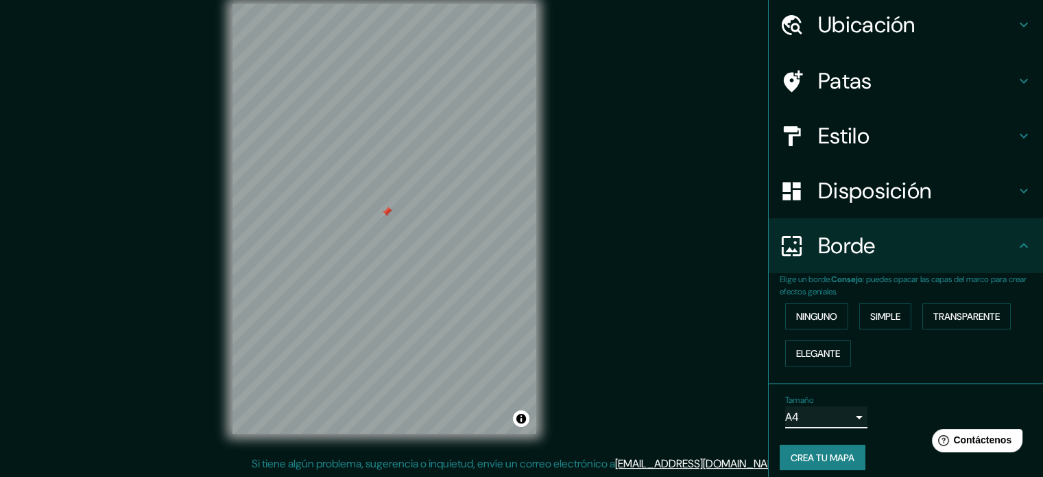
scroll to position [55, 0]
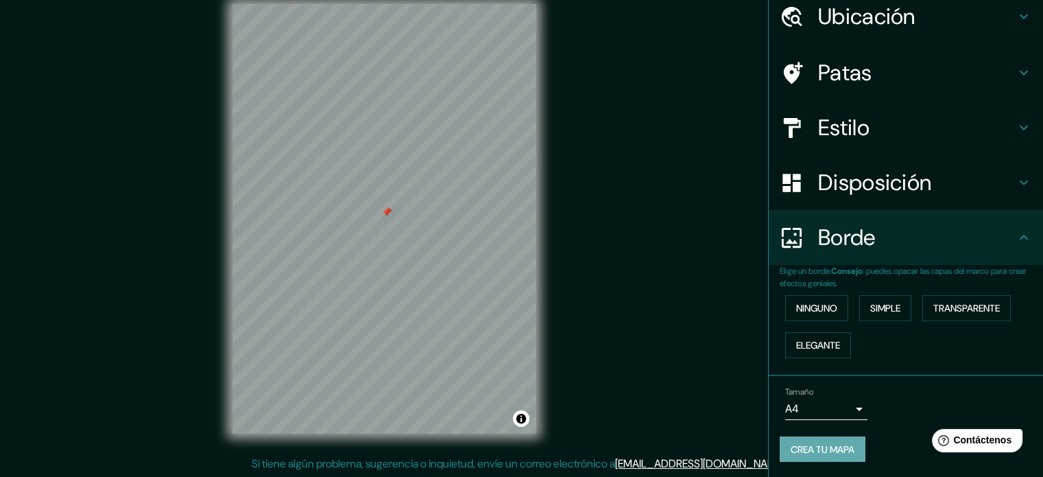
click at [820, 443] on font "Crea tu mapa" at bounding box center [823, 449] width 64 height 12
click at [820, 443] on div "Crea tu mapa" at bounding box center [906, 449] width 252 height 26
click at [810, 449] on font "Crea tu mapa" at bounding box center [823, 449] width 64 height 12
